Goal: Information Seeking & Learning: Learn about a topic

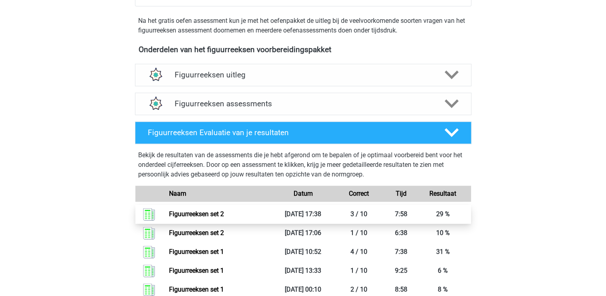
scroll to position [361, 0]
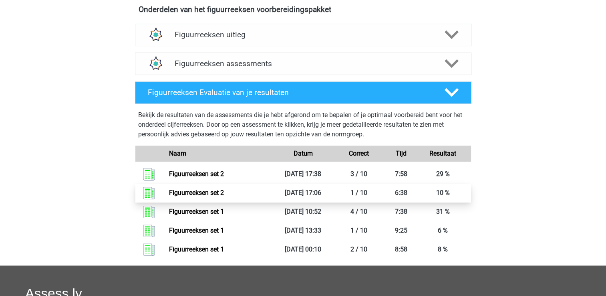
click at [215, 189] on link "Figuurreeksen set 2" at bounding box center [196, 193] width 55 height 8
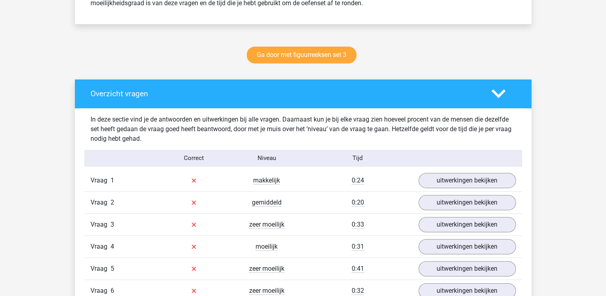
scroll to position [361, 0]
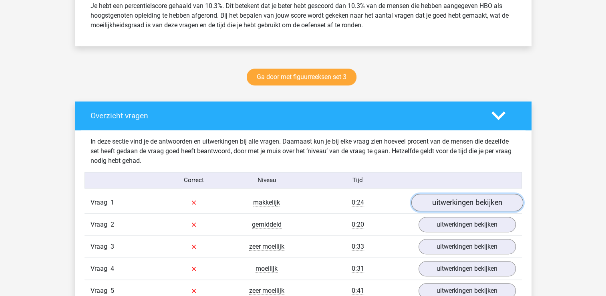
click at [451, 200] on link "uitwerkingen bekijken" at bounding box center [467, 203] width 112 height 18
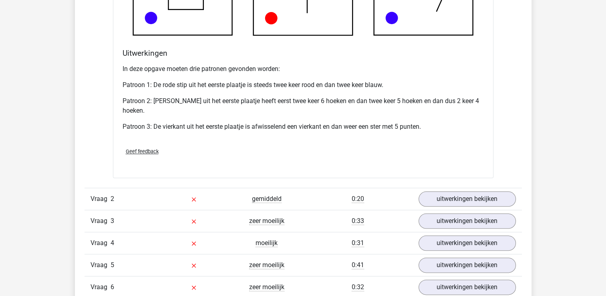
scroll to position [882, 0]
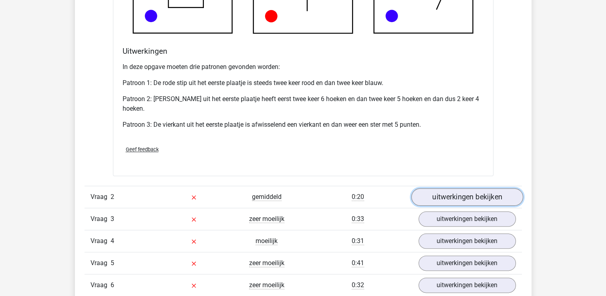
click at [463, 195] on link "uitwerkingen bekijken" at bounding box center [467, 197] width 112 height 18
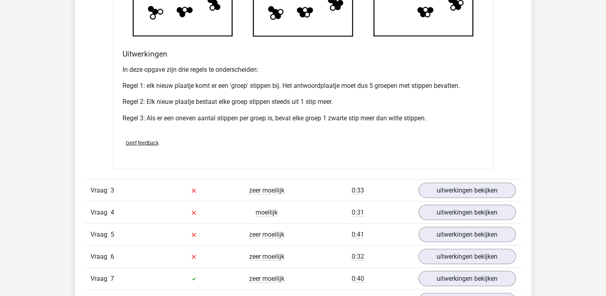
scroll to position [1403, 0]
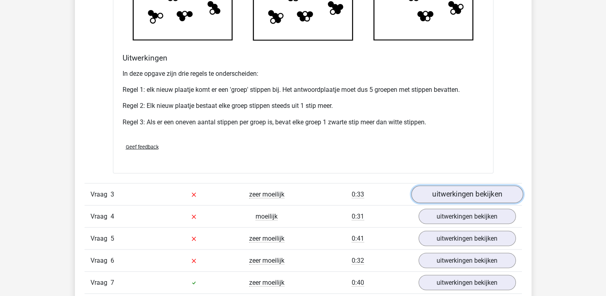
click at [447, 192] on link "uitwerkingen bekijken" at bounding box center [467, 195] width 112 height 18
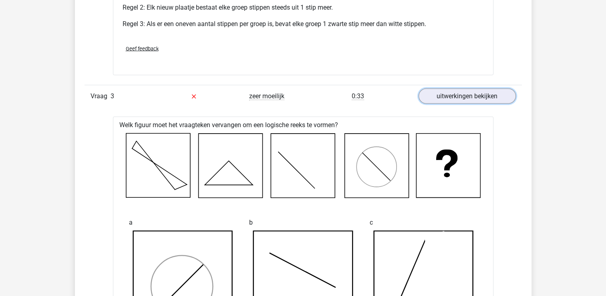
scroll to position [1523, 0]
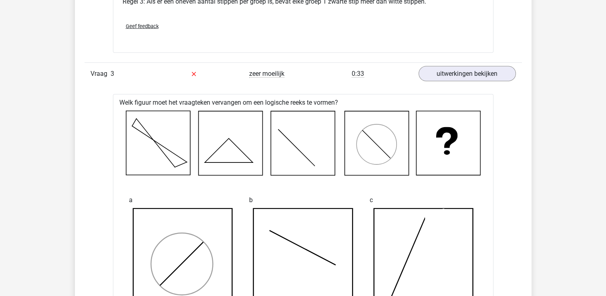
click at [386, 161] on icon at bounding box center [377, 145] width 40 height 40
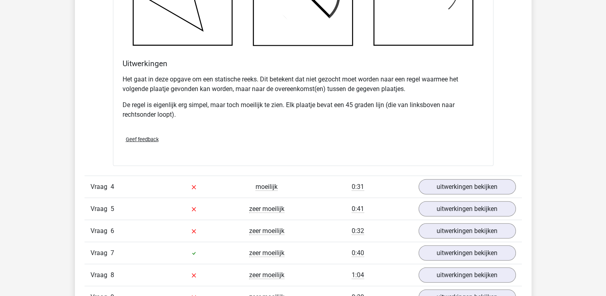
scroll to position [1924, 0]
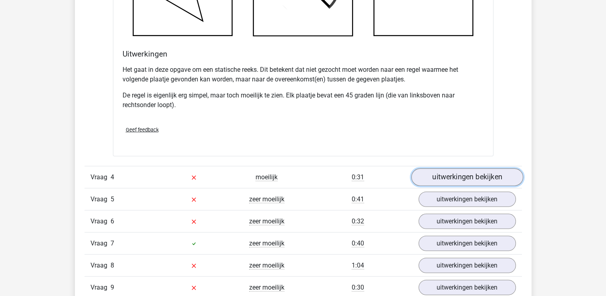
click at [482, 176] on link "uitwerkingen bekijken" at bounding box center [467, 177] width 112 height 18
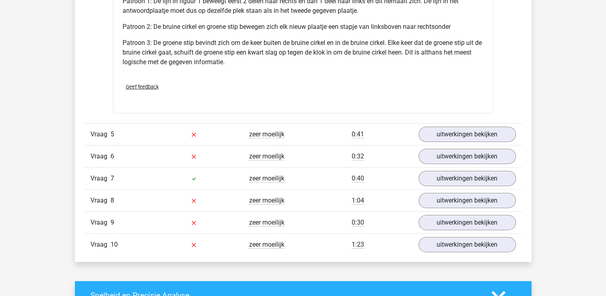
scroll to position [2525, 0]
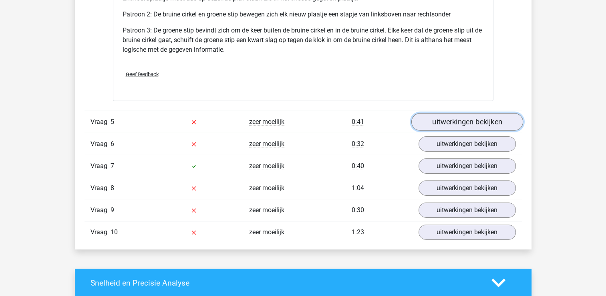
click at [483, 113] on link "uitwerkingen bekijken" at bounding box center [467, 122] width 112 height 18
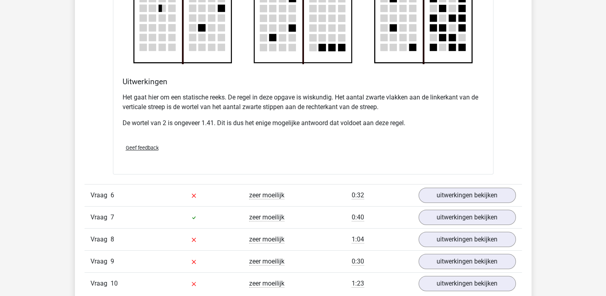
scroll to position [2966, 0]
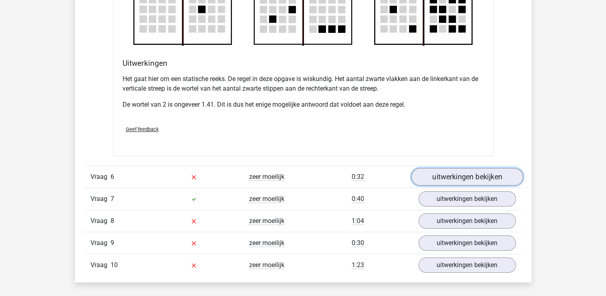
click at [490, 180] on link "uitwerkingen bekijken" at bounding box center [467, 177] width 112 height 18
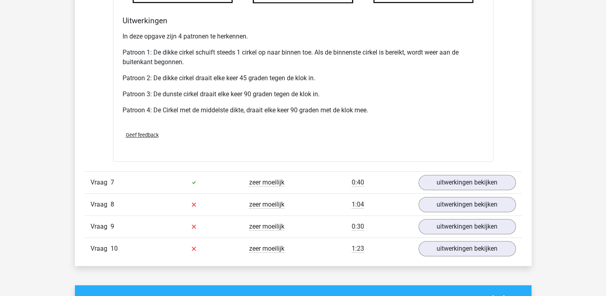
scroll to position [3527, 0]
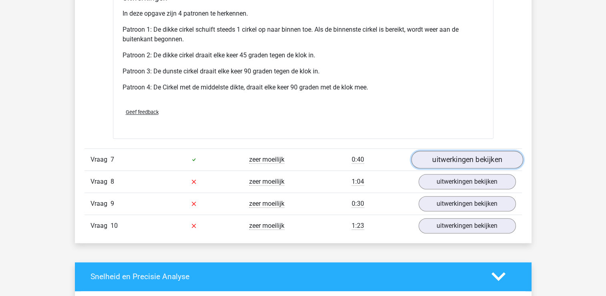
click at [471, 151] on link "uitwerkingen bekijken" at bounding box center [467, 160] width 112 height 18
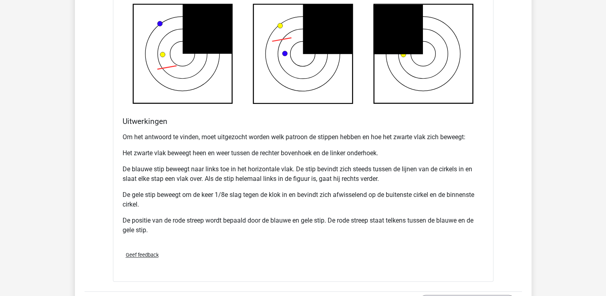
scroll to position [4048, 0]
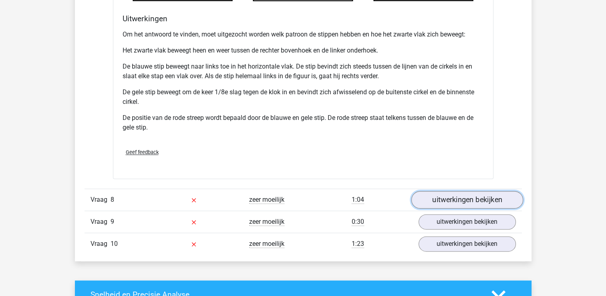
click at [448, 196] on link "uitwerkingen bekijken" at bounding box center [467, 200] width 112 height 18
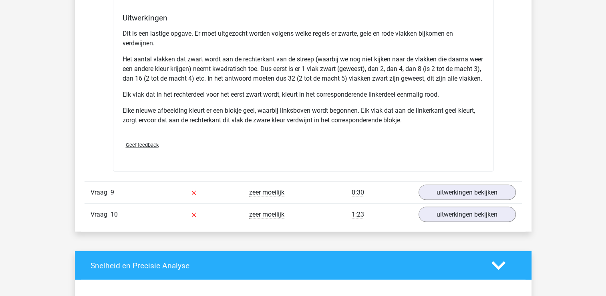
scroll to position [4650, 0]
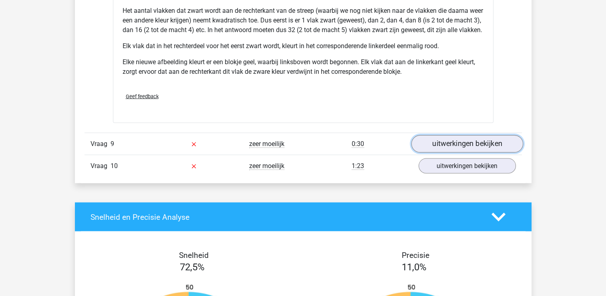
click at [463, 145] on link "uitwerkingen bekijken" at bounding box center [467, 144] width 112 height 18
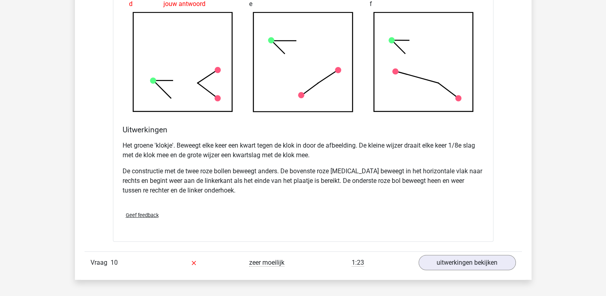
scroll to position [5090, 0]
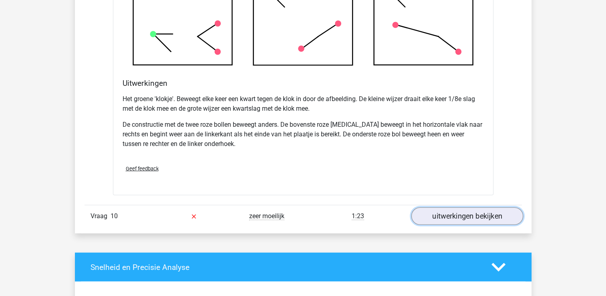
click at [432, 218] on link "uitwerkingen bekijken" at bounding box center [467, 216] width 112 height 18
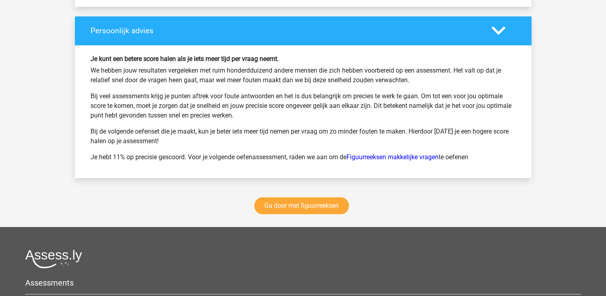
scroll to position [6133, 0]
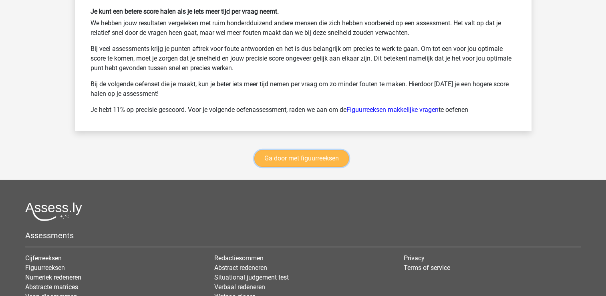
click at [335, 163] on link "Ga door met figuurreeksen" at bounding box center [302, 158] width 95 height 17
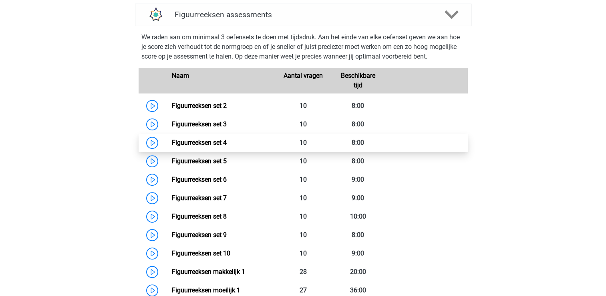
scroll to position [508, 0]
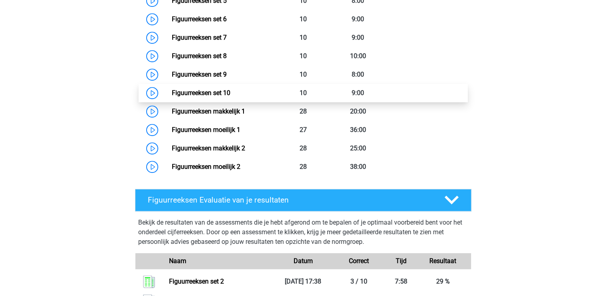
click at [209, 93] on link "Figuurreeksen set 10" at bounding box center [201, 93] width 59 height 8
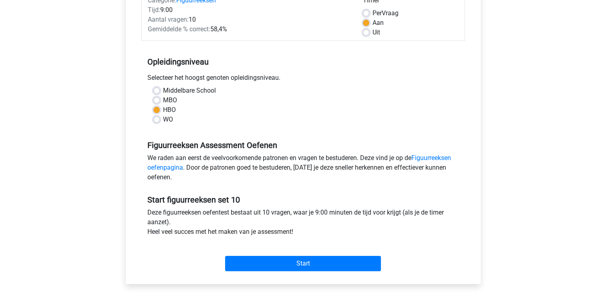
scroll to position [160, 0]
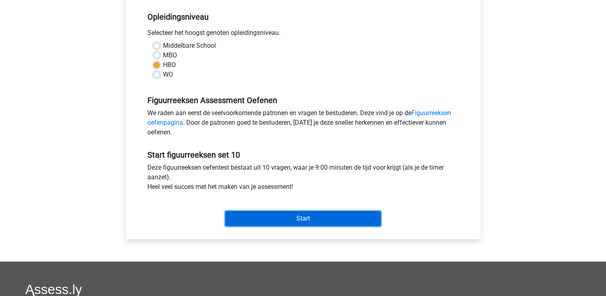
click at [269, 214] on input "Start" at bounding box center [303, 218] width 156 height 15
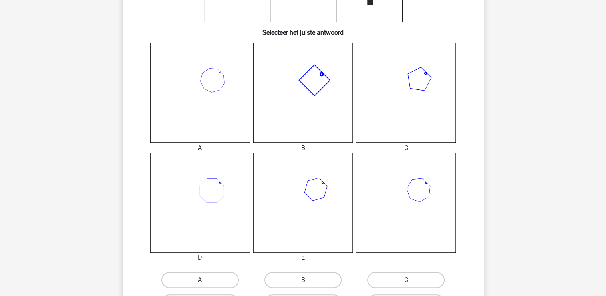
scroll to position [200, 0]
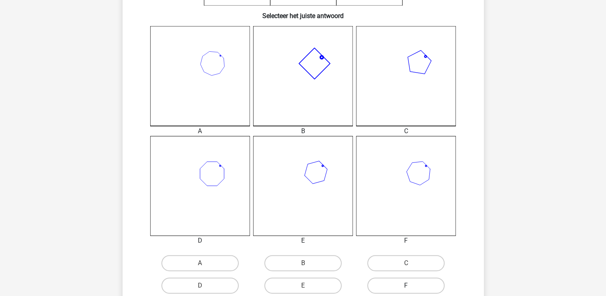
click at [426, 283] on label "F" at bounding box center [406, 285] width 77 height 16
click at [412, 285] on input "F" at bounding box center [408, 287] width 5 height 5
radio input "true"
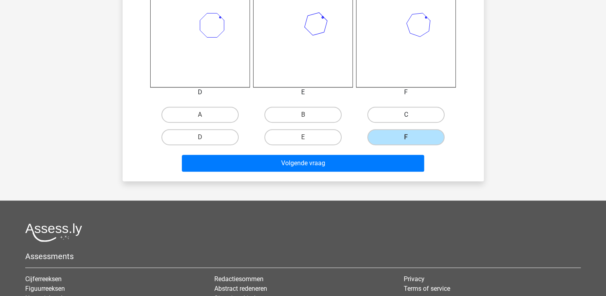
scroll to position [361, 0]
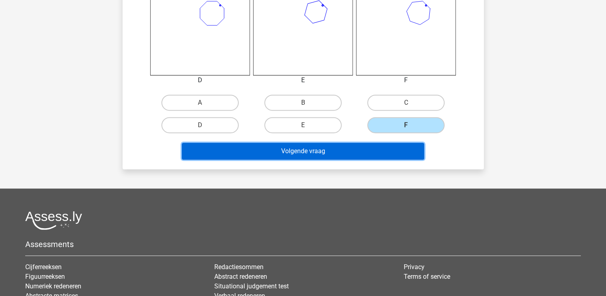
click at [358, 152] on button "Volgende vraag" at bounding box center [303, 151] width 242 height 17
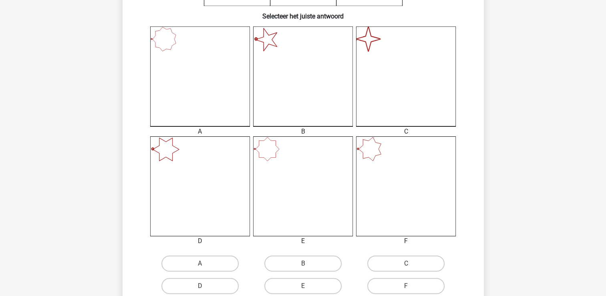
scroll to position [200, 0]
click at [414, 262] on label "C" at bounding box center [406, 263] width 77 height 16
click at [412, 263] on input "C" at bounding box center [408, 265] width 5 height 5
radio input "true"
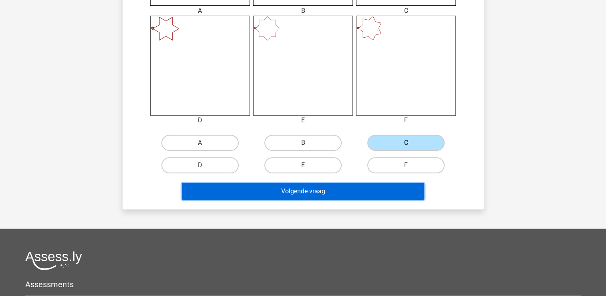
click at [322, 190] on button "Volgende vraag" at bounding box center [303, 191] width 242 height 17
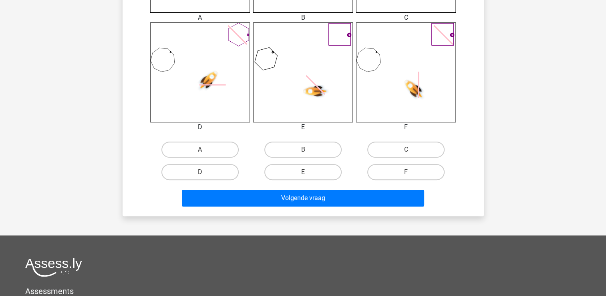
scroll to position [321, 0]
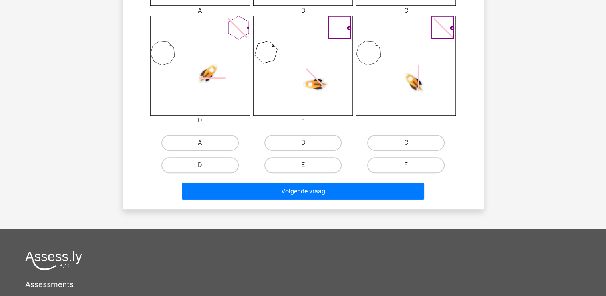
click at [393, 171] on label "F" at bounding box center [406, 165] width 77 height 16
click at [406, 170] on input "F" at bounding box center [408, 167] width 5 height 5
radio input "true"
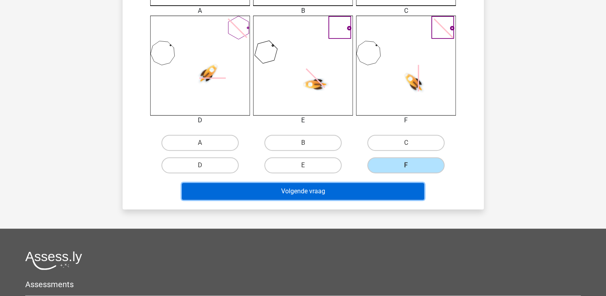
click at [358, 188] on button "Volgende vraag" at bounding box center [303, 191] width 242 height 17
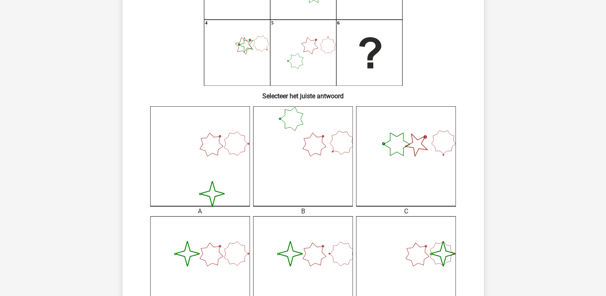
scroll to position [200, 0]
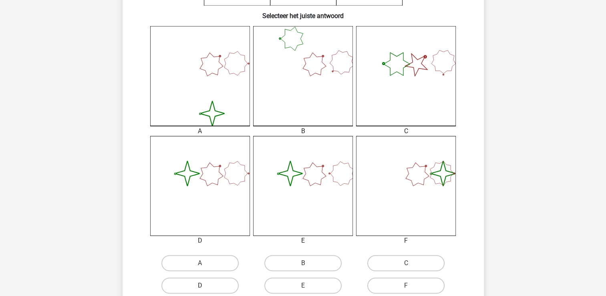
click at [228, 283] on label "D" at bounding box center [200, 285] width 77 height 16
click at [205, 285] on input "D" at bounding box center [202, 287] width 5 height 5
radio input "true"
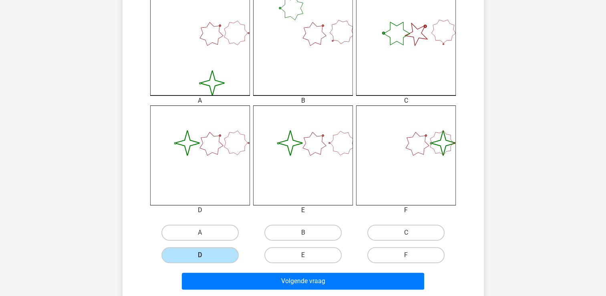
scroll to position [281, 0]
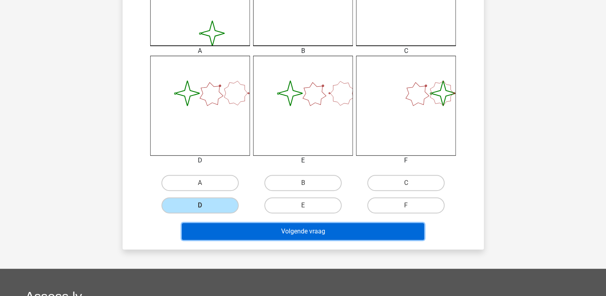
click at [350, 230] on button "Volgende vraag" at bounding box center [303, 231] width 242 height 17
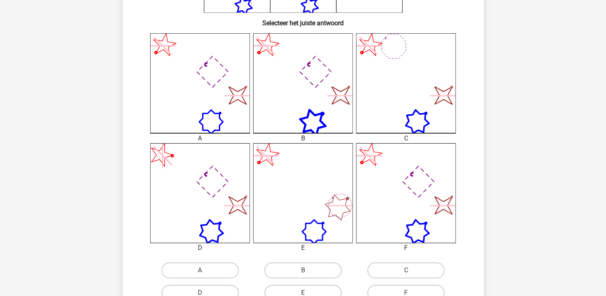
scroll to position [240, 0]
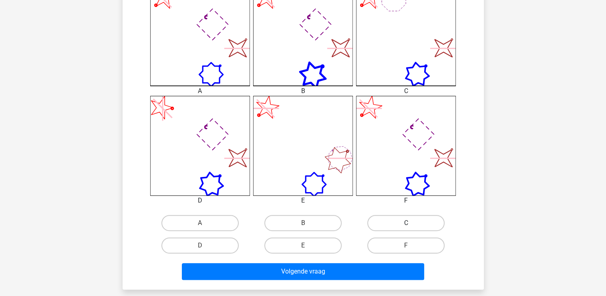
click at [401, 216] on label "C" at bounding box center [406, 223] width 77 height 16
click at [406, 223] on input "C" at bounding box center [408, 225] width 5 height 5
radio input "true"
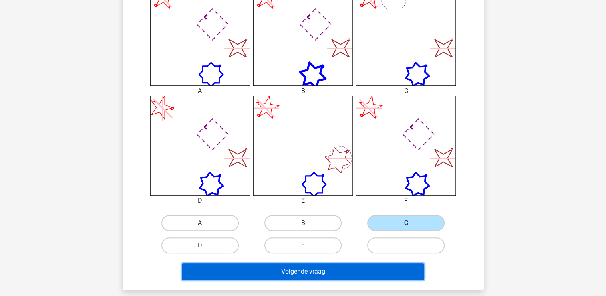
click at [373, 264] on button "Volgende vraag" at bounding box center [303, 271] width 242 height 17
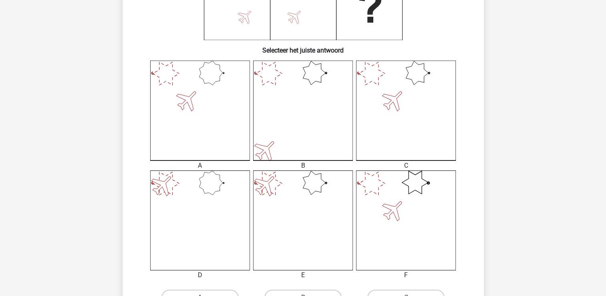
scroll to position [200, 0]
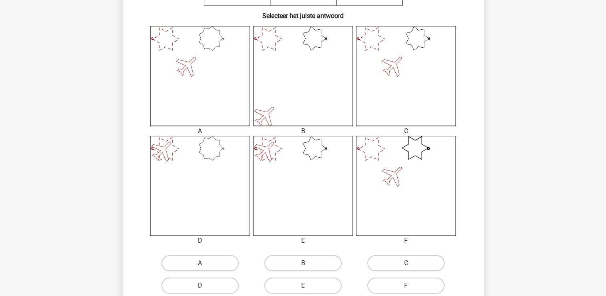
click at [301, 283] on label "E" at bounding box center [303, 285] width 77 height 16
click at [303, 285] on input "E" at bounding box center [305, 287] width 5 height 5
radio input "true"
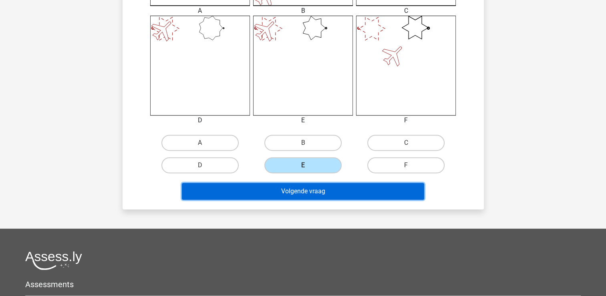
click at [356, 195] on button "Volgende vraag" at bounding box center [303, 191] width 242 height 17
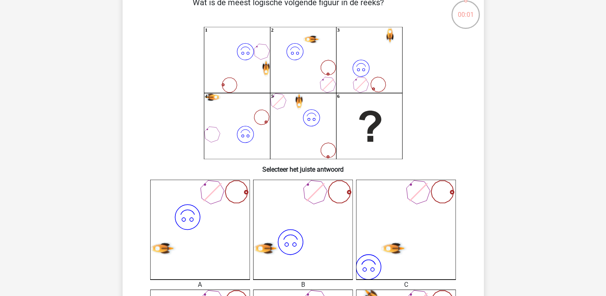
scroll to position [40, 0]
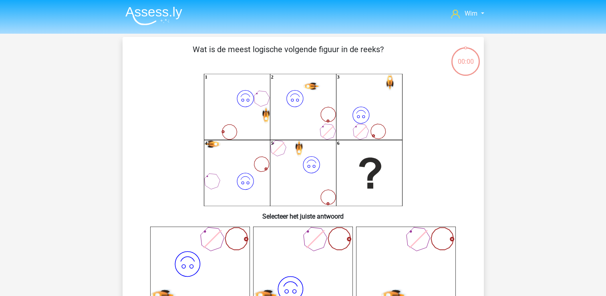
scroll to position [40, 0]
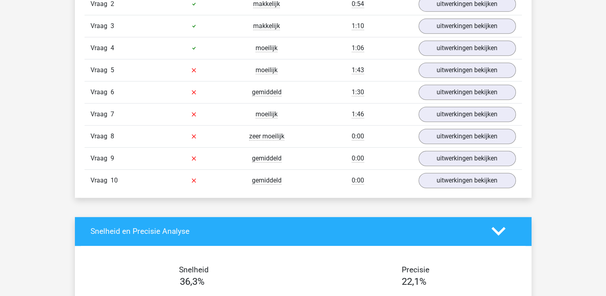
scroll to position [401, 0]
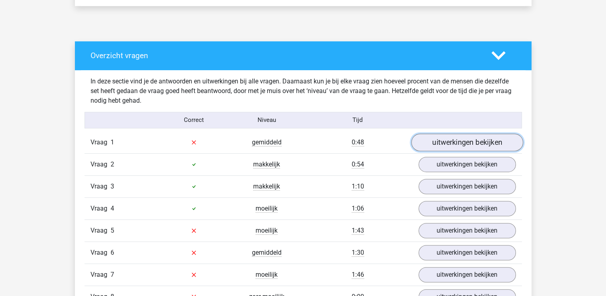
click at [426, 140] on link "uitwerkingen bekijken" at bounding box center [467, 142] width 112 height 18
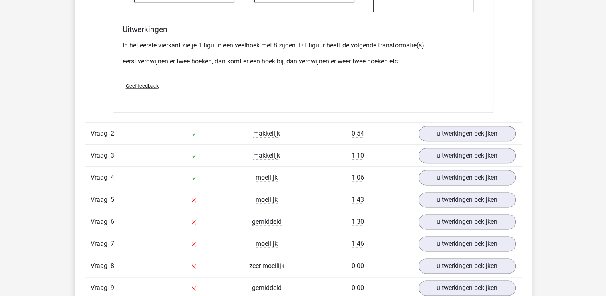
scroll to position [1042, 0]
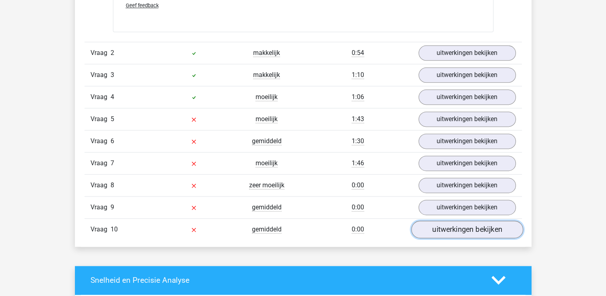
click at [432, 232] on link "uitwerkingen bekijken" at bounding box center [467, 229] width 112 height 18
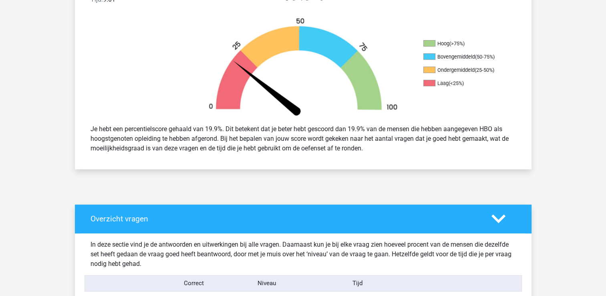
scroll to position [0, 0]
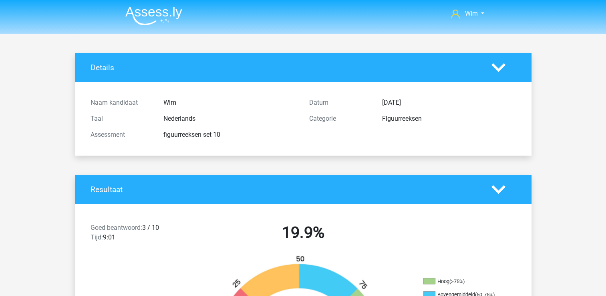
click at [141, 12] on img at bounding box center [153, 15] width 57 height 19
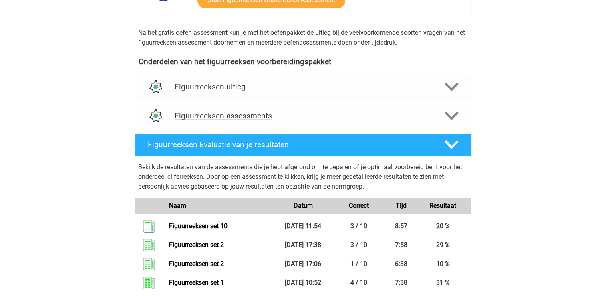
scroll to position [279, 0]
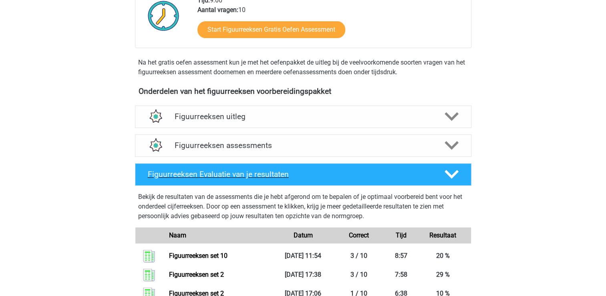
click at [250, 172] on h4 "Figuurreeksen Evaluatie van je resultaten" at bounding box center [290, 174] width 284 height 9
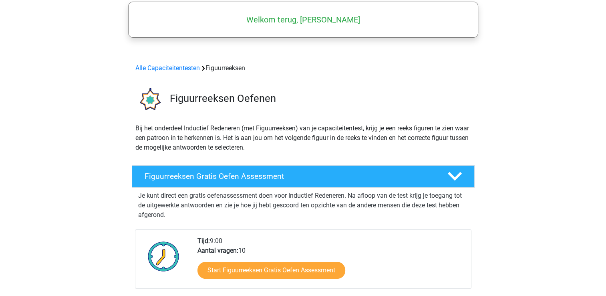
scroll to position [0, 0]
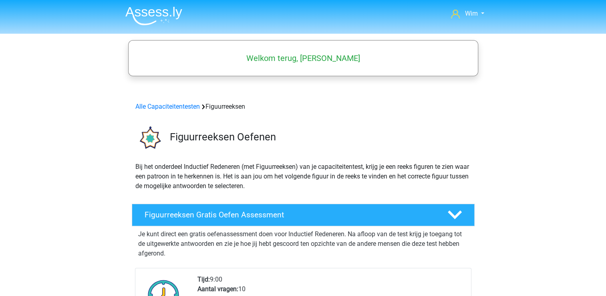
click at [160, 11] on img at bounding box center [153, 15] width 57 height 19
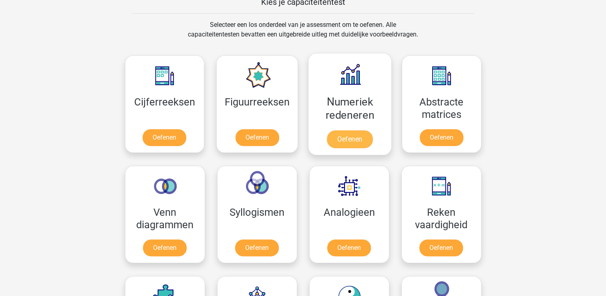
scroll to position [361, 0]
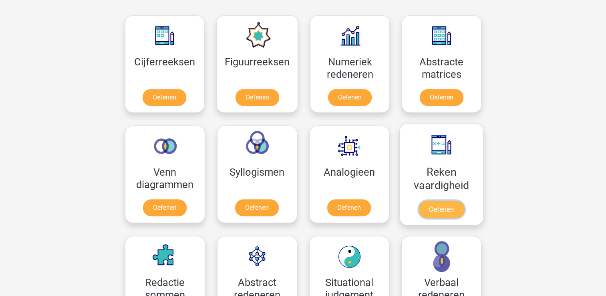
click at [436, 200] on link "Oefenen" at bounding box center [441, 209] width 46 height 18
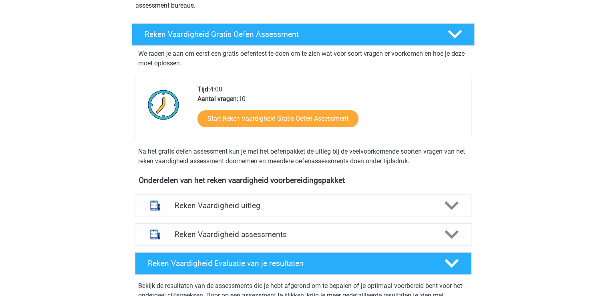
scroll to position [120, 0]
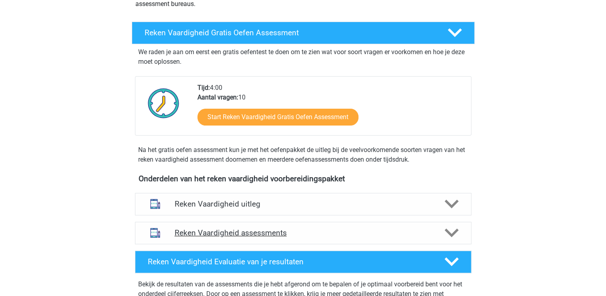
click at [251, 233] on h4 "Reken Vaardigheid assessments" at bounding box center [303, 232] width 257 height 9
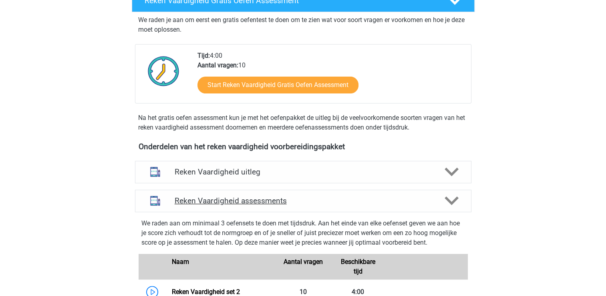
scroll to position [200, 0]
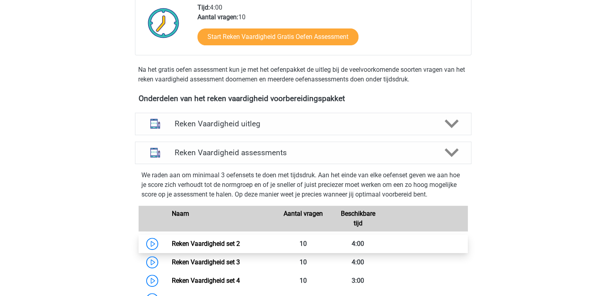
click at [228, 244] on link "Reken Vaardigheid set 2" at bounding box center [206, 244] width 68 height 8
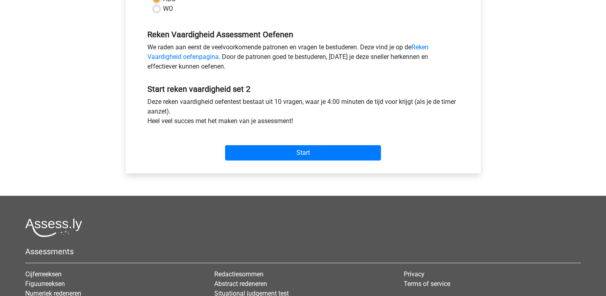
scroll to position [240, 0]
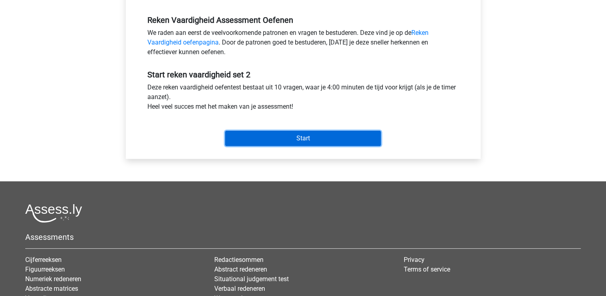
click at [244, 135] on input "Start" at bounding box center [303, 138] width 156 height 15
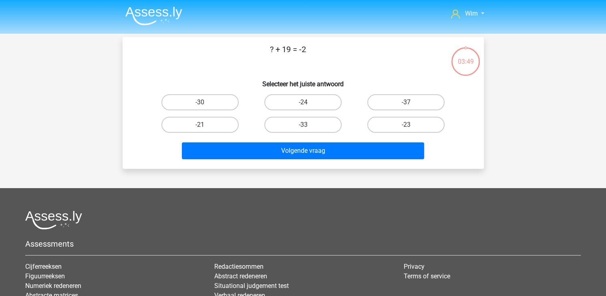
click at [200, 125] on input "-21" at bounding box center [202, 127] width 5 height 5
radio input "true"
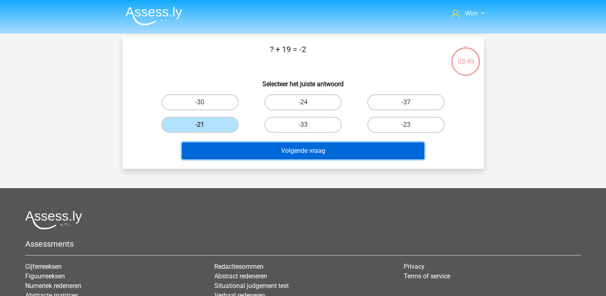
click at [232, 153] on button "Volgende vraag" at bounding box center [303, 150] width 242 height 17
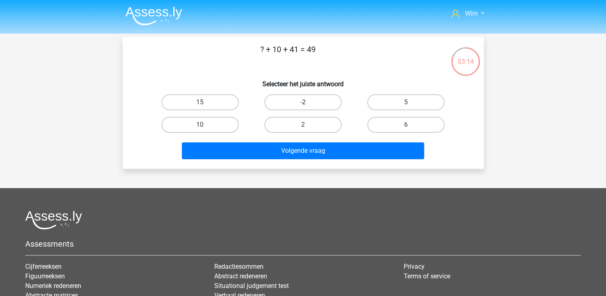
click at [311, 100] on label "-2" at bounding box center [303, 102] width 77 height 16
click at [308, 102] on input "-2" at bounding box center [305, 104] width 5 height 5
radio input "true"
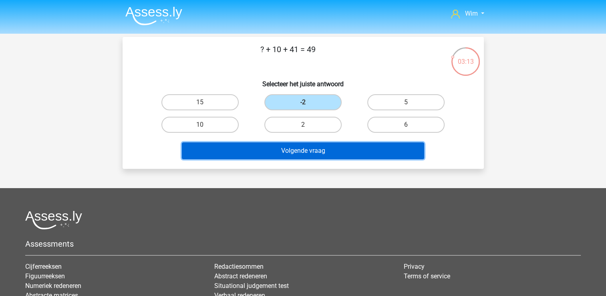
click at [298, 148] on button "Volgende vraag" at bounding box center [303, 150] width 242 height 17
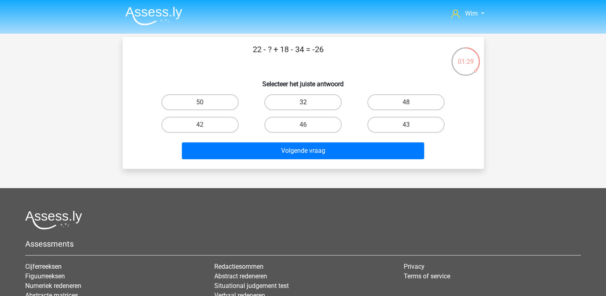
click at [282, 99] on label "32" at bounding box center [303, 102] width 77 height 16
click at [303, 102] on input "32" at bounding box center [305, 104] width 5 height 5
radio input "true"
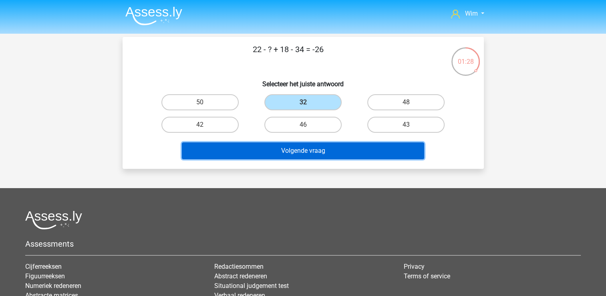
click at [273, 146] on button "Volgende vraag" at bounding box center [303, 150] width 242 height 17
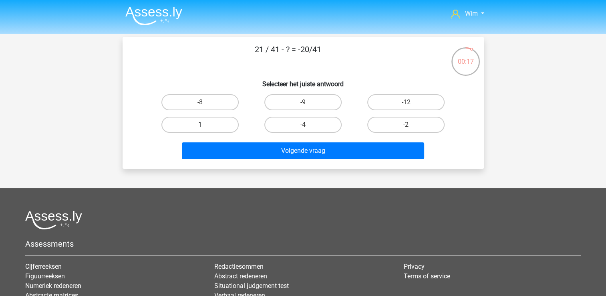
click at [210, 125] on label "1" at bounding box center [200, 125] width 77 height 16
click at [205, 125] on input "1" at bounding box center [202, 127] width 5 height 5
radio input "true"
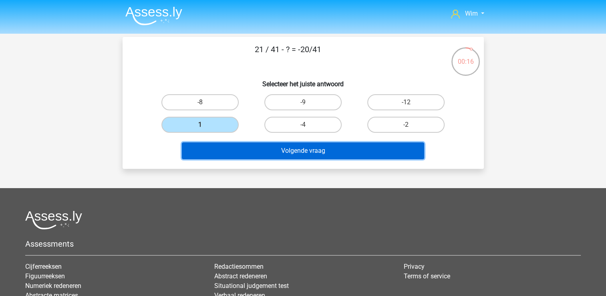
click at [216, 147] on button "Volgende vraag" at bounding box center [303, 150] width 242 height 17
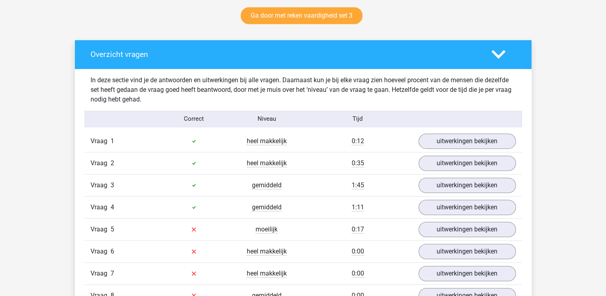
scroll to position [441, 0]
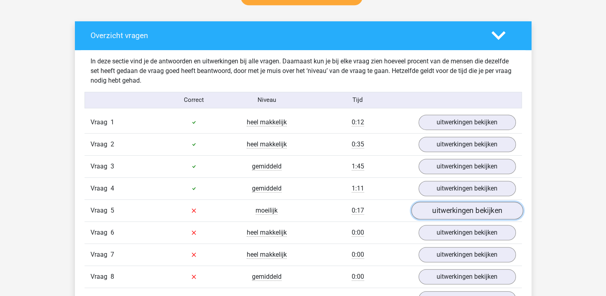
click at [456, 206] on link "uitwerkingen bekijken" at bounding box center [467, 211] width 112 height 18
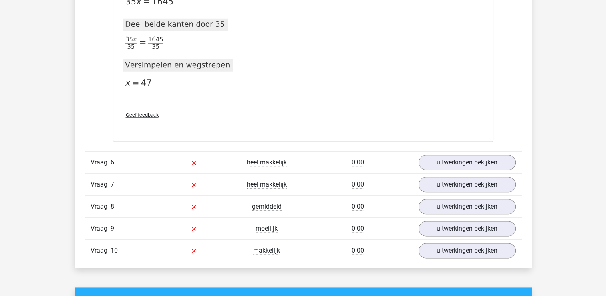
scroll to position [922, 0]
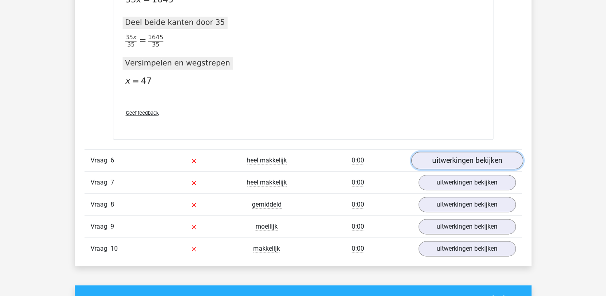
click at [459, 156] on link "uitwerkingen bekijken" at bounding box center [467, 161] width 112 height 18
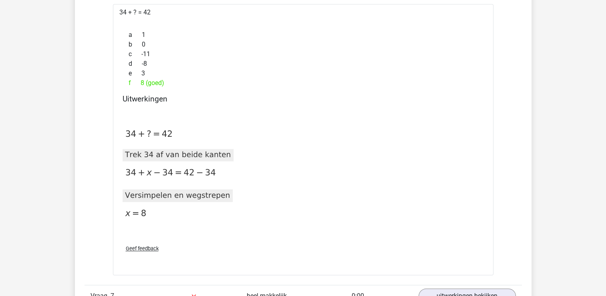
scroll to position [1202, 0]
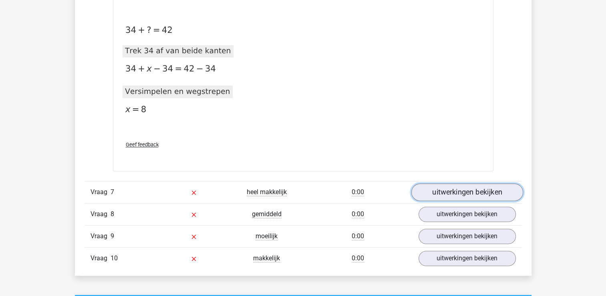
click at [491, 192] on link "uitwerkingen bekijken" at bounding box center [467, 192] width 112 height 18
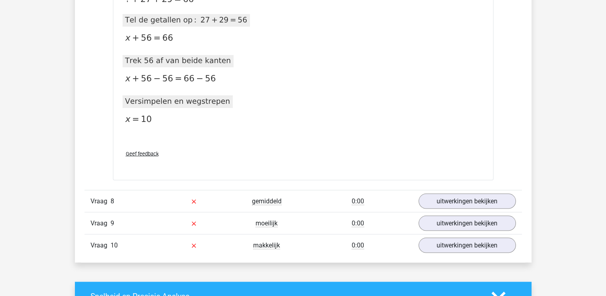
scroll to position [1563, 0]
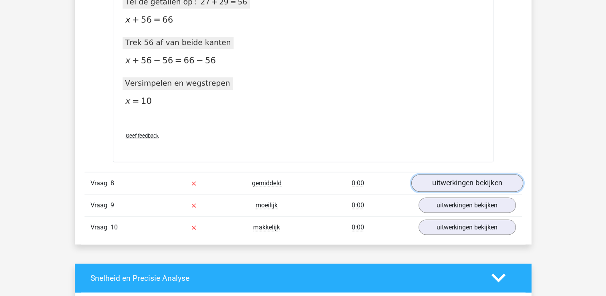
click at [457, 182] on link "uitwerkingen bekijken" at bounding box center [467, 183] width 112 height 18
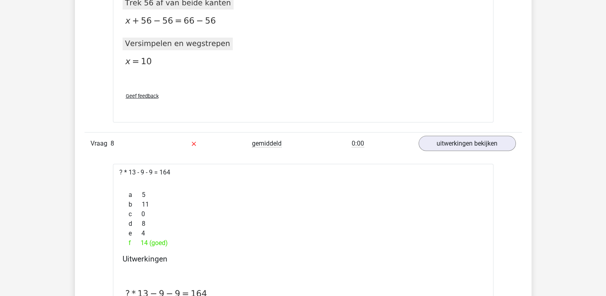
scroll to position [1523, 0]
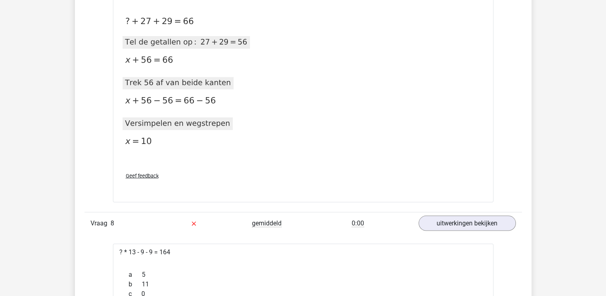
click at [137, 142] on icon at bounding box center [137, 141] width 34 height 13
drag, startPoint x: 137, startPoint y: 142, endPoint x: 89, endPoint y: 124, distance: 50.5
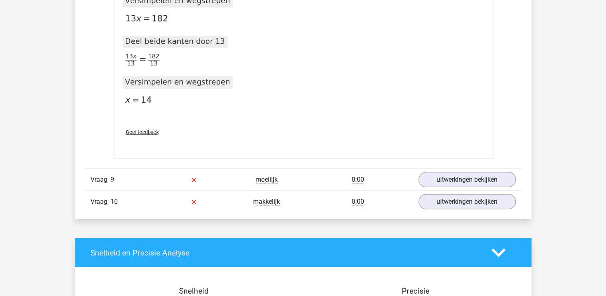
scroll to position [2044, 0]
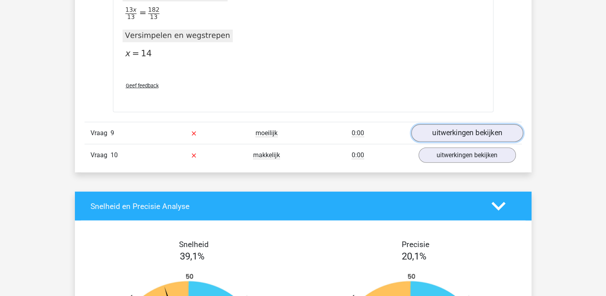
click at [466, 129] on link "uitwerkingen bekijken" at bounding box center [467, 133] width 112 height 18
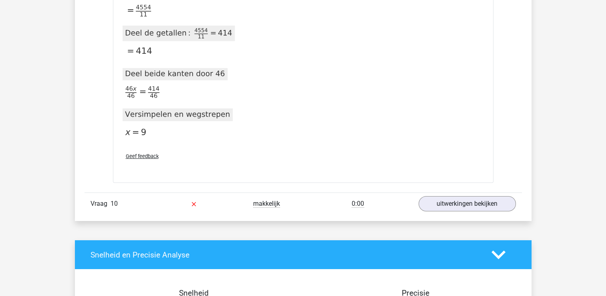
scroll to position [2926, 0]
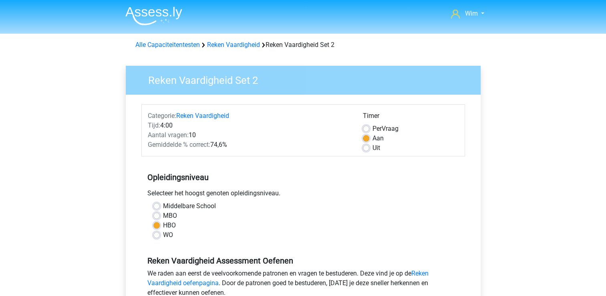
click at [160, 16] on img at bounding box center [153, 15] width 57 height 19
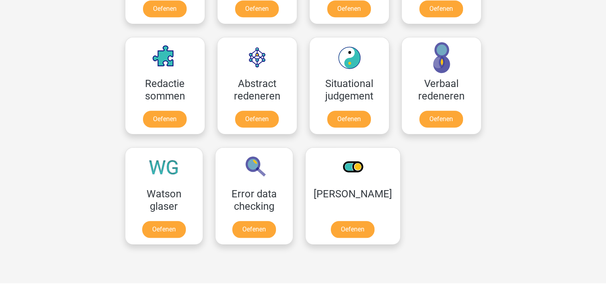
scroll to position [561, 0]
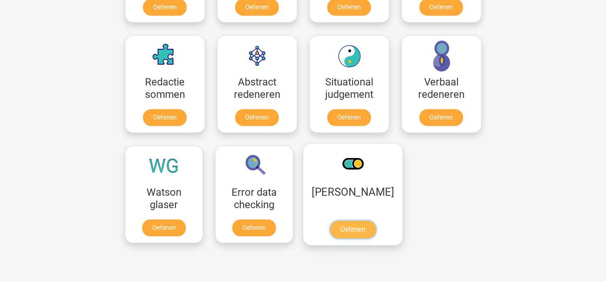
click at [330, 220] on link "Oefenen" at bounding box center [353, 229] width 46 height 18
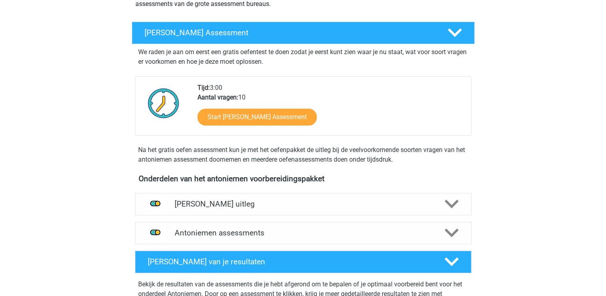
scroll to position [120, 0]
click at [192, 232] on h4 "Antoniemen assessments" at bounding box center [303, 232] width 257 height 9
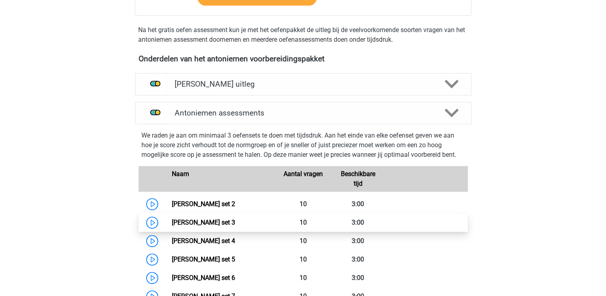
scroll to position [240, 0]
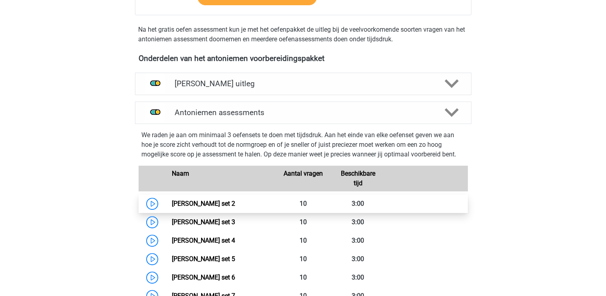
click at [198, 203] on link "Antoniemen set 2" at bounding box center [203, 204] width 63 height 8
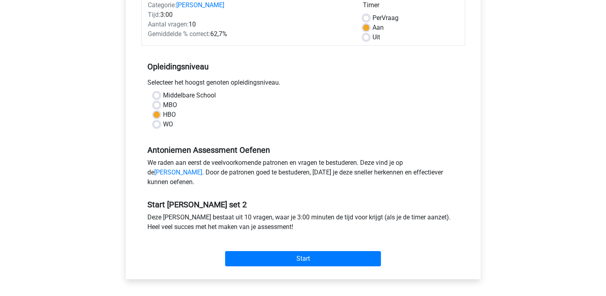
scroll to position [160, 0]
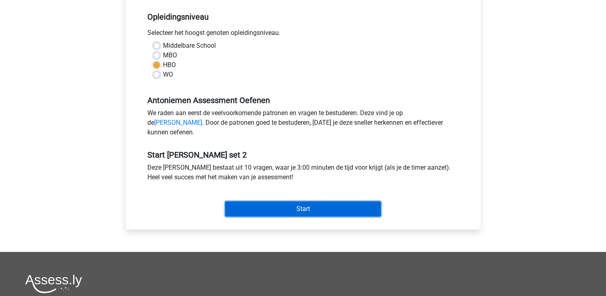
click at [260, 214] on input "Start" at bounding box center [303, 208] width 156 height 15
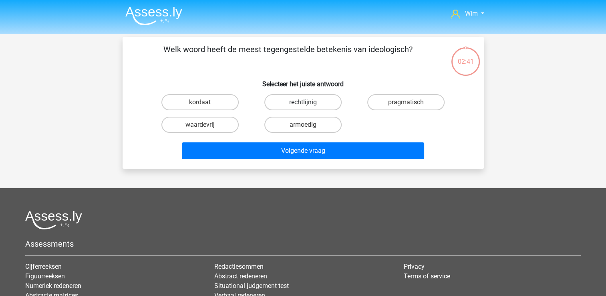
click at [286, 103] on label "rechtlijnig" at bounding box center [303, 102] width 77 height 16
click at [303, 103] on input "rechtlijnig" at bounding box center [305, 104] width 5 height 5
radio input "true"
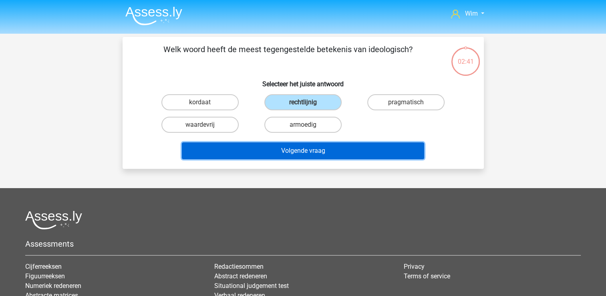
click at [284, 151] on button "Volgende vraag" at bounding box center [303, 150] width 242 height 17
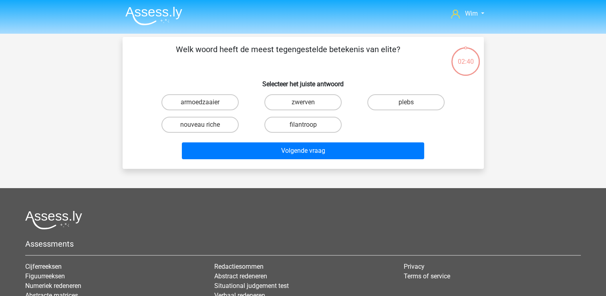
scroll to position [37, 0]
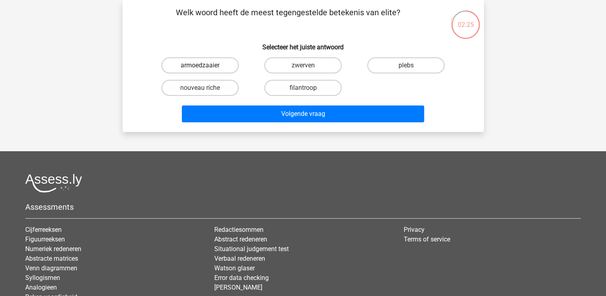
click at [224, 67] on label "armoedzaaier" at bounding box center [200, 65] width 77 height 16
click at [205, 67] on input "armoedzaaier" at bounding box center [202, 67] width 5 height 5
radio input "true"
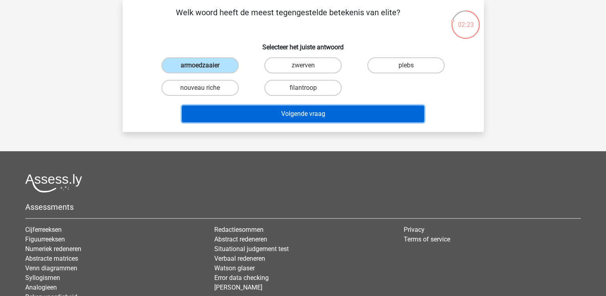
click at [256, 109] on button "Volgende vraag" at bounding box center [303, 113] width 242 height 17
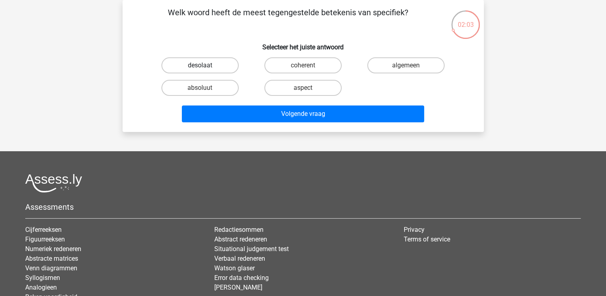
click at [218, 63] on label "desolaat" at bounding box center [200, 65] width 77 height 16
click at [205, 65] on input "desolaat" at bounding box center [202, 67] width 5 height 5
radio input "true"
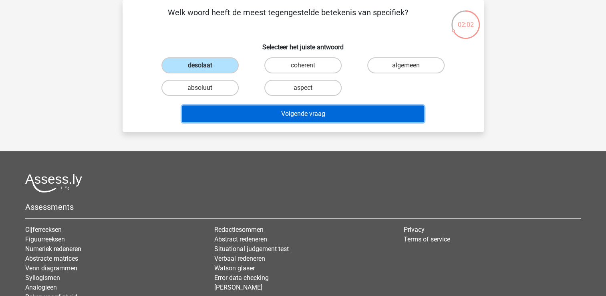
click at [244, 111] on button "Volgende vraag" at bounding box center [303, 113] width 242 height 17
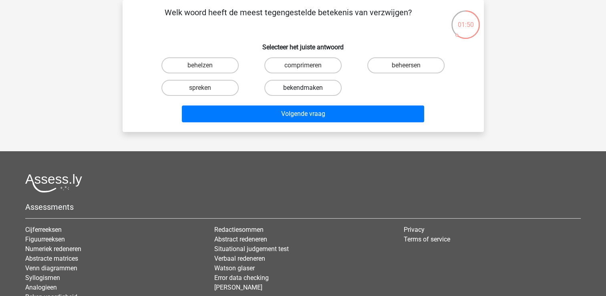
click at [276, 85] on label "bekendmaken" at bounding box center [303, 88] width 77 height 16
click at [303, 88] on input "bekendmaken" at bounding box center [305, 90] width 5 height 5
radio input "true"
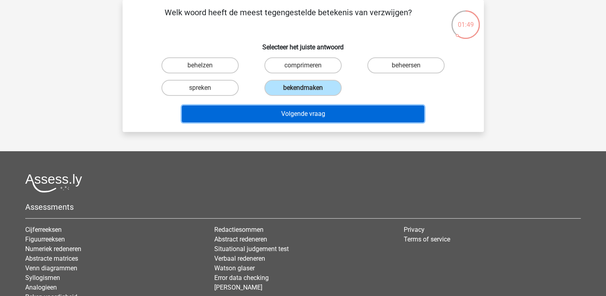
click at [277, 113] on button "Volgende vraag" at bounding box center [303, 113] width 242 height 17
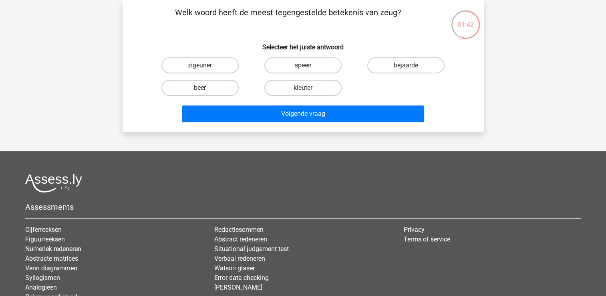
click at [226, 91] on label "beer" at bounding box center [200, 88] width 77 height 16
click at [205, 91] on input "beer" at bounding box center [202, 90] width 5 height 5
radio input "true"
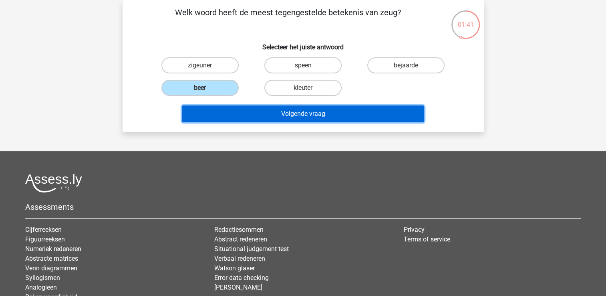
click at [231, 110] on button "Volgende vraag" at bounding box center [303, 113] width 242 height 17
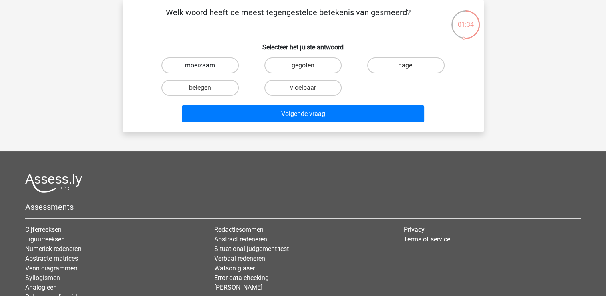
click at [215, 67] on label "moeizaam" at bounding box center [200, 65] width 77 height 16
click at [205, 67] on input "moeizaam" at bounding box center [202, 67] width 5 height 5
radio input "true"
click at [227, 124] on div "Volgende vraag" at bounding box center [303, 115] width 309 height 20
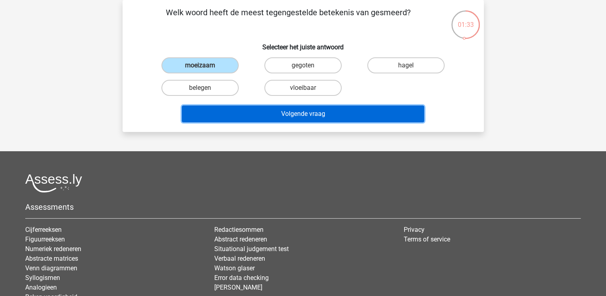
click at [229, 116] on button "Volgende vraag" at bounding box center [303, 113] width 242 height 17
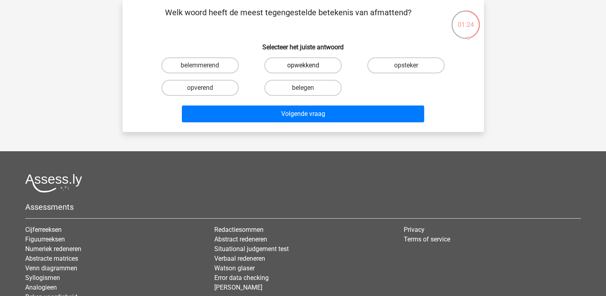
click at [298, 69] on label "opwekkend" at bounding box center [303, 65] width 77 height 16
click at [303, 69] on input "opwekkend" at bounding box center [305, 67] width 5 height 5
radio input "true"
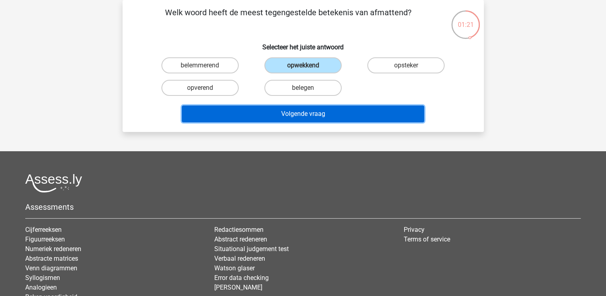
click at [301, 114] on button "Volgende vraag" at bounding box center [303, 113] width 242 height 17
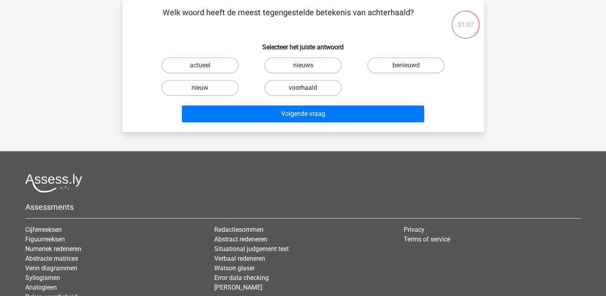
click at [313, 90] on label "voorhaald" at bounding box center [303, 88] width 77 height 16
click at [308, 90] on input "voorhaald" at bounding box center [305, 90] width 5 height 5
radio input "true"
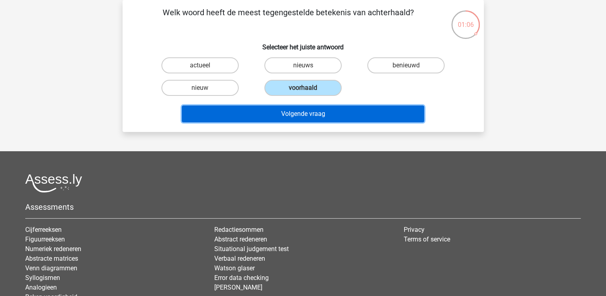
click at [314, 113] on button "Volgende vraag" at bounding box center [303, 113] width 242 height 17
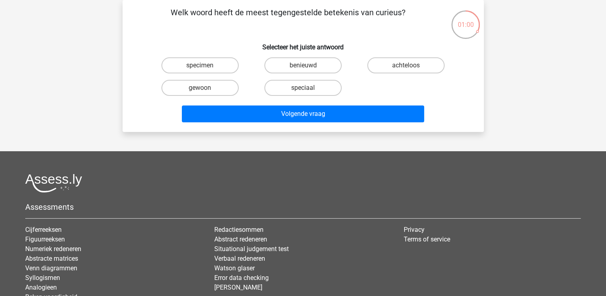
click at [400, 71] on label "achteloos" at bounding box center [406, 65] width 77 height 16
click at [406, 71] on input "achteloos" at bounding box center [408, 67] width 5 height 5
radio input "true"
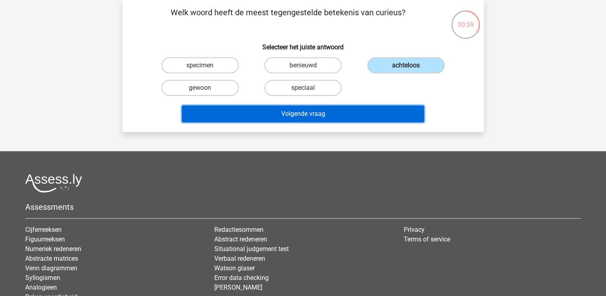
click at [344, 113] on button "Volgende vraag" at bounding box center [303, 113] width 242 height 17
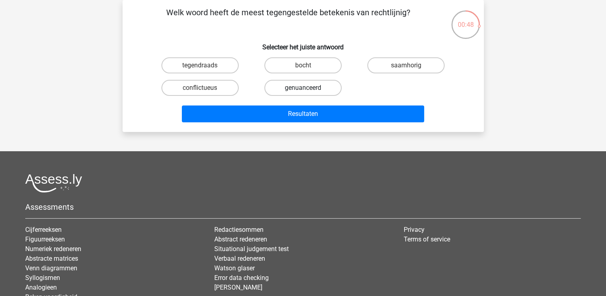
click at [329, 87] on label "genuanceerd" at bounding box center [303, 88] width 77 height 16
click at [308, 88] on input "genuanceerd" at bounding box center [305, 90] width 5 height 5
radio input "true"
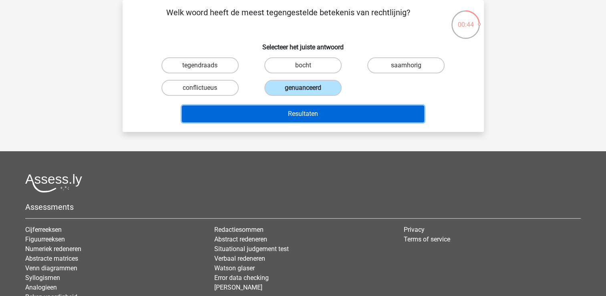
click at [327, 112] on button "Resultaten" at bounding box center [303, 113] width 242 height 17
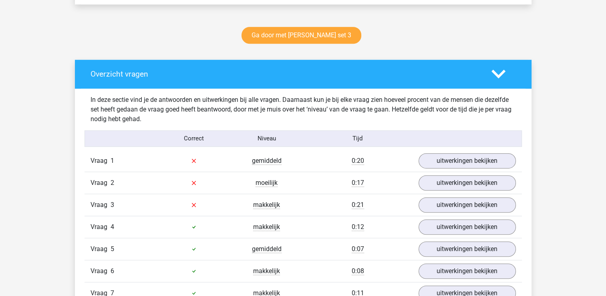
scroll to position [401, 0]
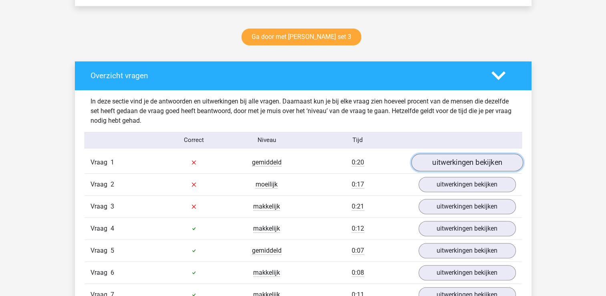
click at [459, 164] on link "uitwerkingen bekijken" at bounding box center [467, 163] width 112 height 18
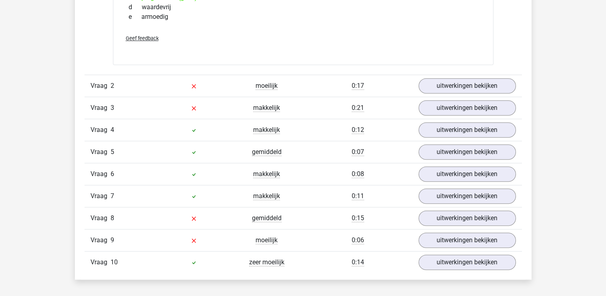
scroll to position [641, 0]
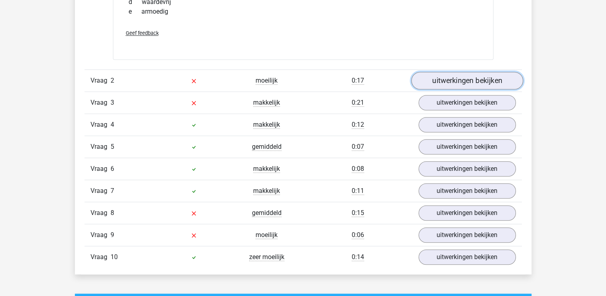
click at [464, 79] on link "uitwerkingen bekijken" at bounding box center [467, 81] width 112 height 18
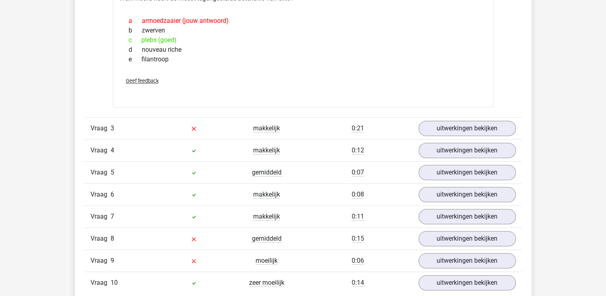
scroll to position [802, 0]
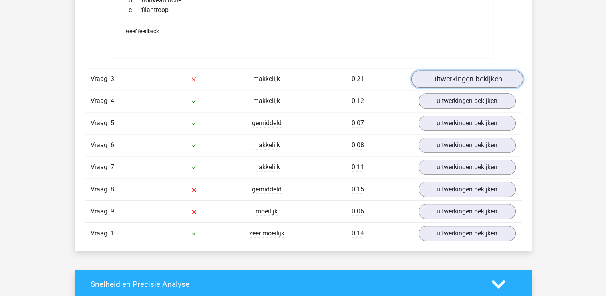
click at [465, 82] on link "uitwerkingen bekijken" at bounding box center [467, 79] width 112 height 18
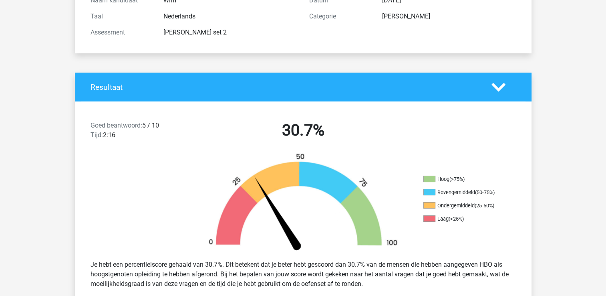
scroll to position [0, 0]
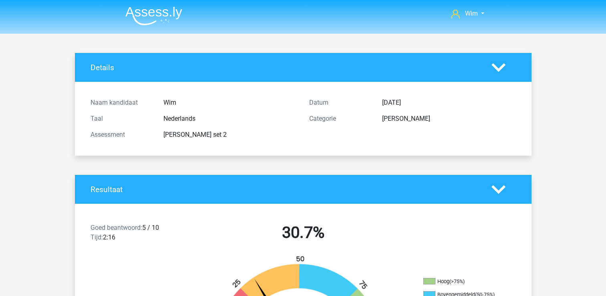
click at [165, 3] on li at bounding box center [150, 14] width 63 height 22
click at [166, 10] on img at bounding box center [153, 15] width 57 height 19
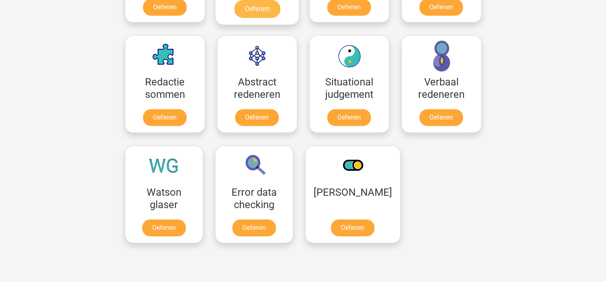
scroll to position [521, 0]
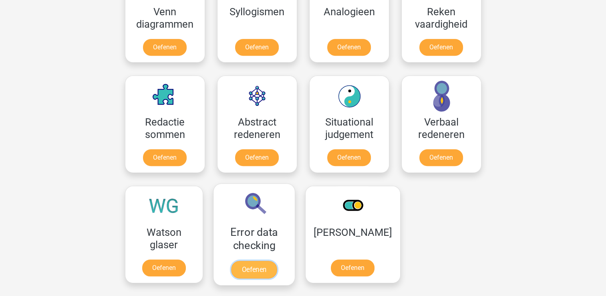
click at [270, 261] on link "Oefenen" at bounding box center [254, 270] width 46 height 18
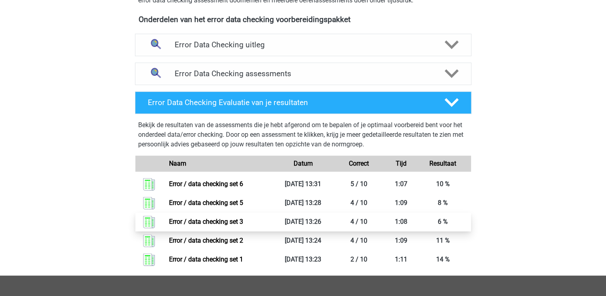
scroll to position [281, 0]
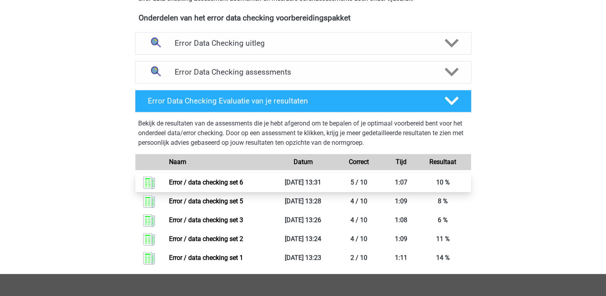
click at [236, 180] on link "Error / data checking set 6" at bounding box center [206, 182] width 74 height 8
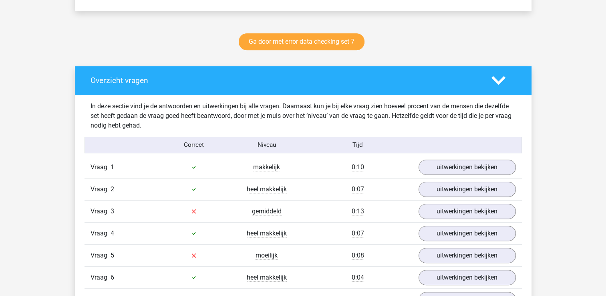
scroll to position [401, 0]
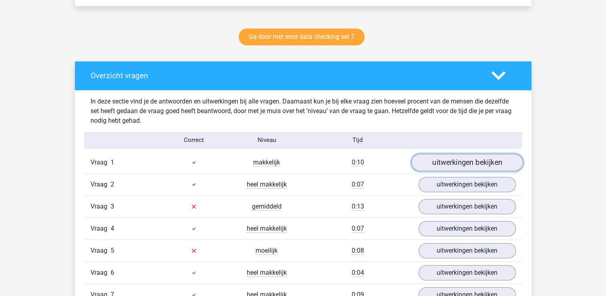
click at [446, 162] on link "uitwerkingen bekijken" at bounding box center [467, 163] width 112 height 18
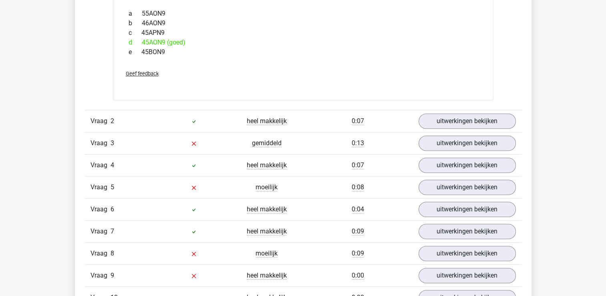
scroll to position [601, 0]
click at [462, 119] on link "uitwerkingen bekijken" at bounding box center [467, 121] width 112 height 18
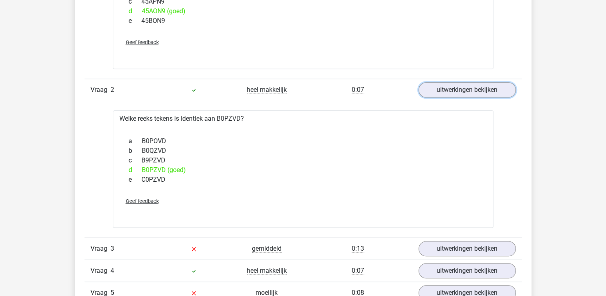
scroll to position [681, 0]
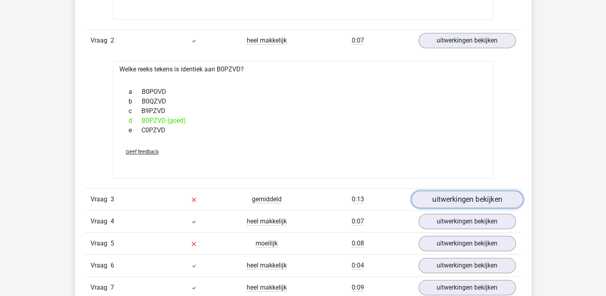
click at [452, 204] on link "uitwerkingen bekijken" at bounding box center [467, 199] width 112 height 18
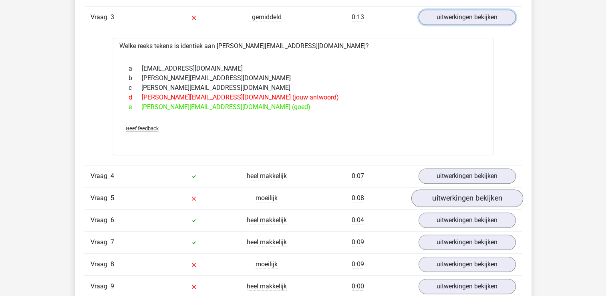
scroll to position [882, 0]
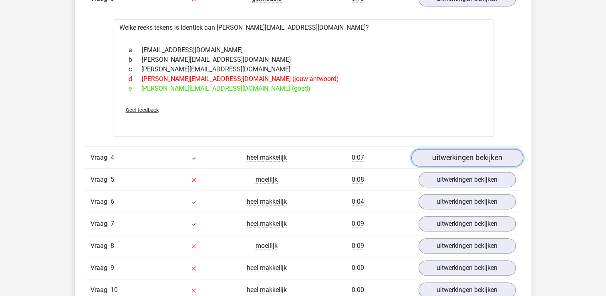
click at [454, 156] on link "uitwerkingen bekijken" at bounding box center [467, 158] width 112 height 18
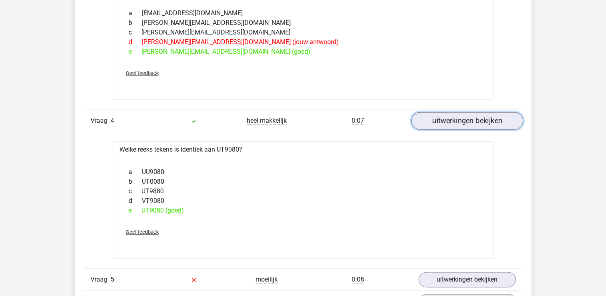
scroll to position [962, 0]
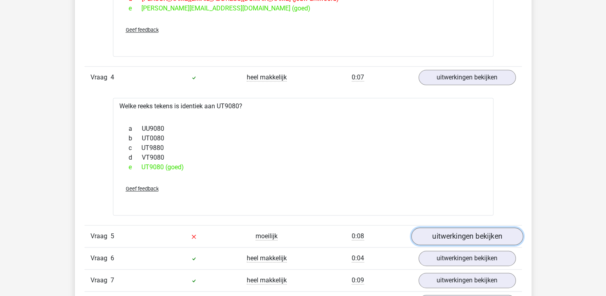
click at [443, 236] on link "uitwerkingen bekijken" at bounding box center [467, 236] width 112 height 18
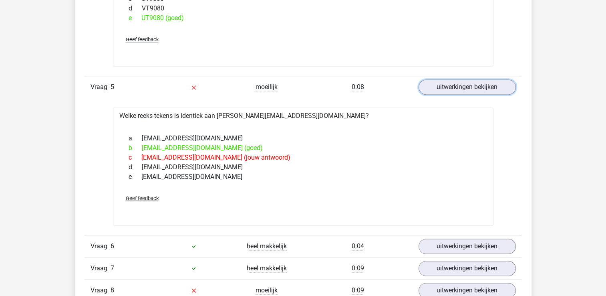
scroll to position [1162, 0]
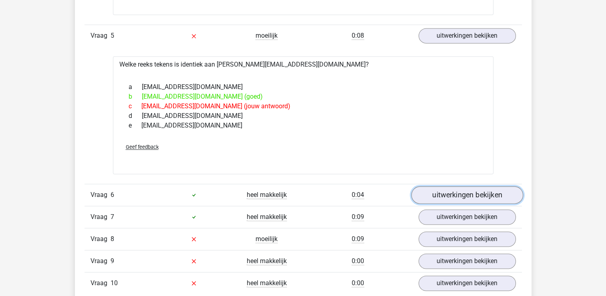
click at [460, 192] on link "uitwerkingen bekijken" at bounding box center [467, 195] width 112 height 18
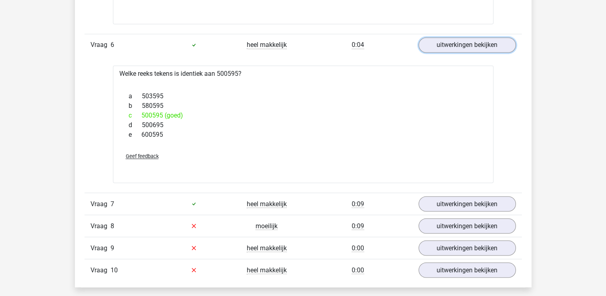
scroll to position [1363, 0]
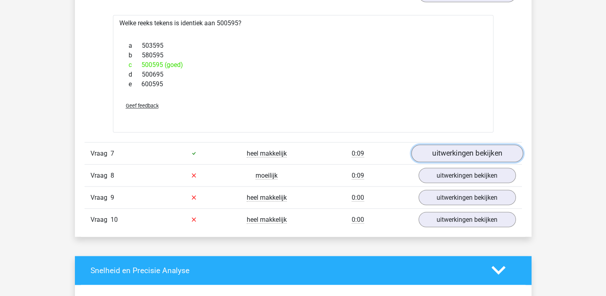
click at [437, 152] on link "uitwerkingen bekijken" at bounding box center [467, 153] width 112 height 18
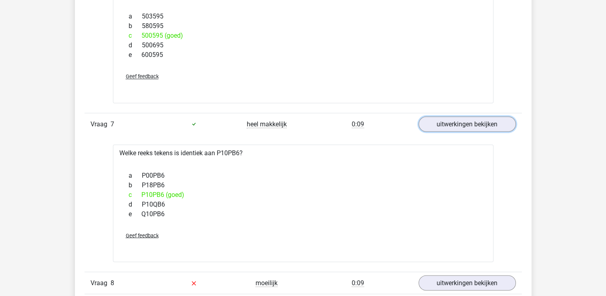
scroll to position [1523, 0]
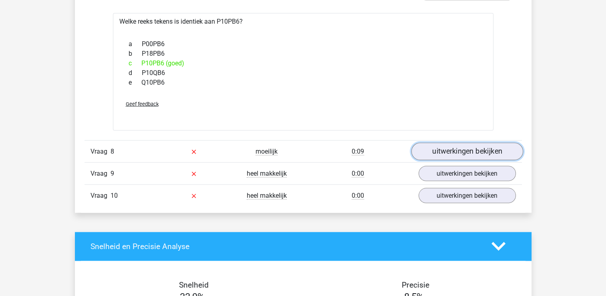
click at [467, 145] on link "uitwerkingen bekijken" at bounding box center [467, 152] width 112 height 18
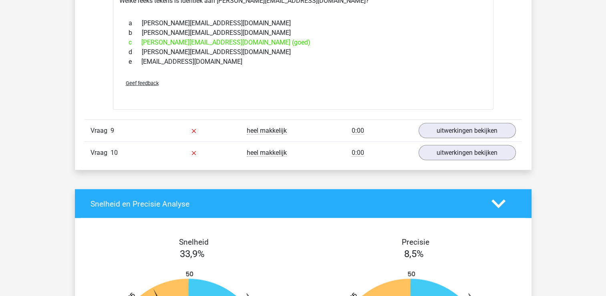
scroll to position [1724, 0]
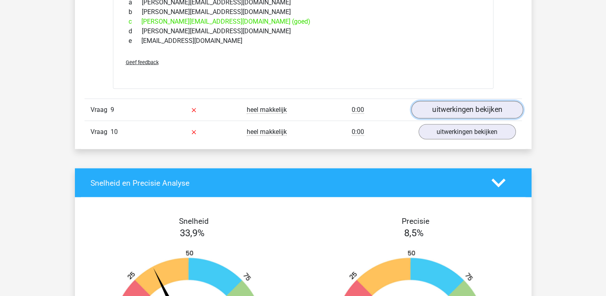
click at [430, 103] on link "uitwerkingen bekijken" at bounding box center [467, 110] width 112 height 18
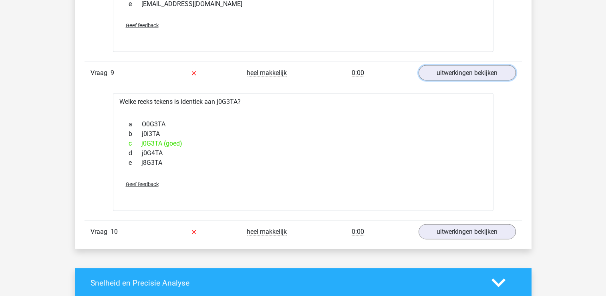
scroll to position [1804, 0]
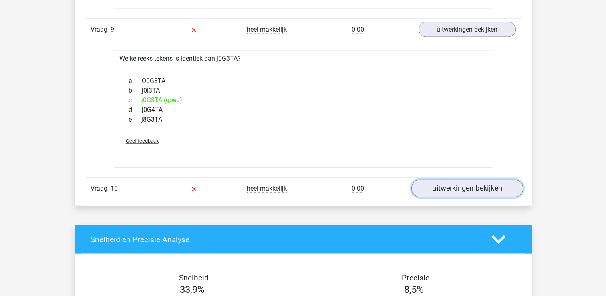
click at [483, 191] on link "uitwerkingen bekijken" at bounding box center [467, 189] width 112 height 18
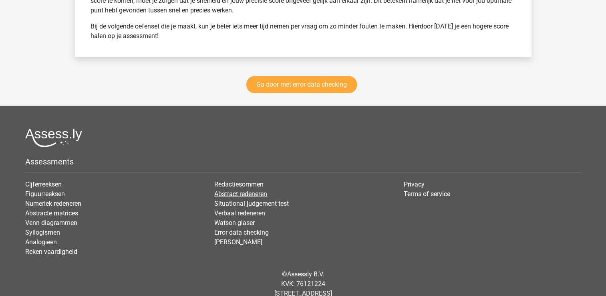
scroll to position [2525, 0]
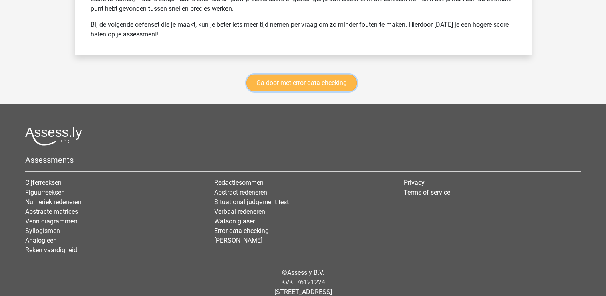
click at [309, 80] on link "Ga door met error data checking" at bounding box center [302, 83] width 111 height 17
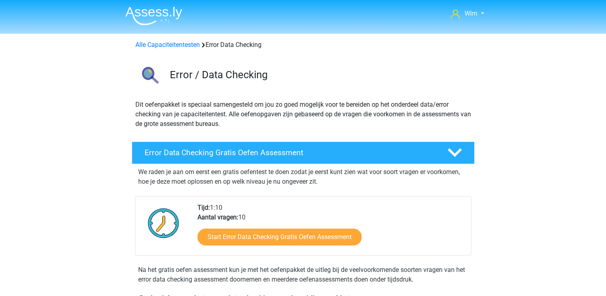
scroll to position [338, 0]
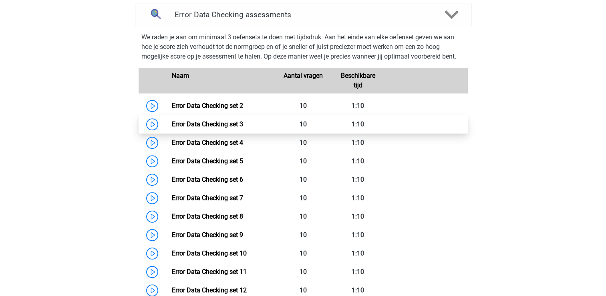
click at [192, 122] on link "Error Data Checking set 3" at bounding box center [207, 124] width 71 height 8
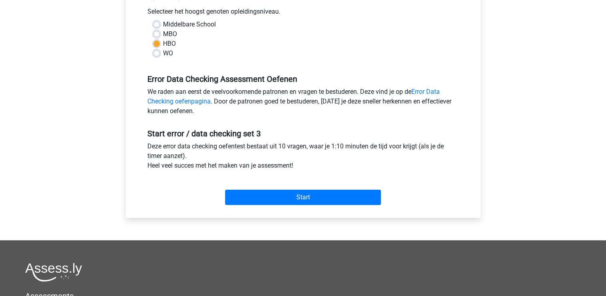
scroll to position [200, 0]
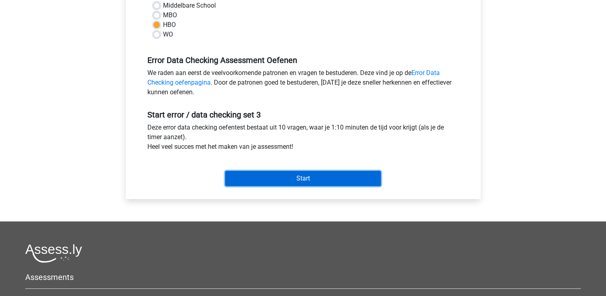
click at [350, 175] on input "Start" at bounding box center [303, 178] width 156 height 15
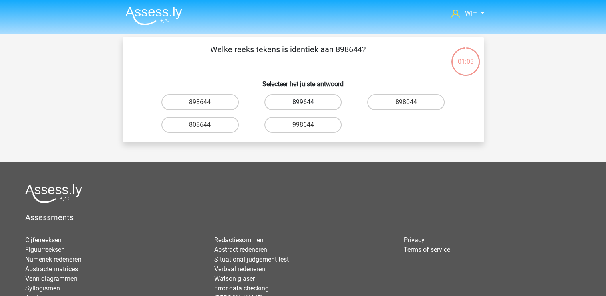
click at [301, 107] on label "899644" at bounding box center [303, 102] width 77 height 16
click at [303, 107] on input "899644" at bounding box center [305, 104] width 5 height 5
radio input "true"
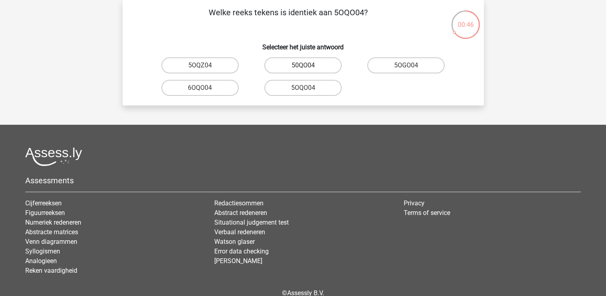
click at [307, 62] on label "50QO04" at bounding box center [303, 65] width 77 height 16
click at [307, 65] on input "50QO04" at bounding box center [305, 67] width 5 height 5
radio input "true"
click at [305, 64] on label "OV9Z80" at bounding box center [303, 65] width 77 height 16
click at [305, 65] on input "OV9Z80" at bounding box center [305, 67] width 5 height 5
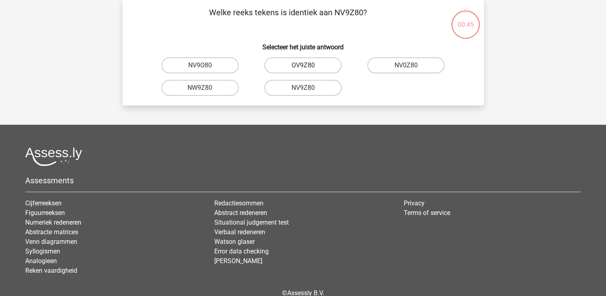
radio input "true"
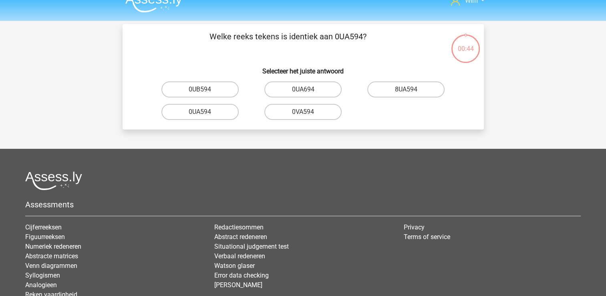
scroll to position [0, 0]
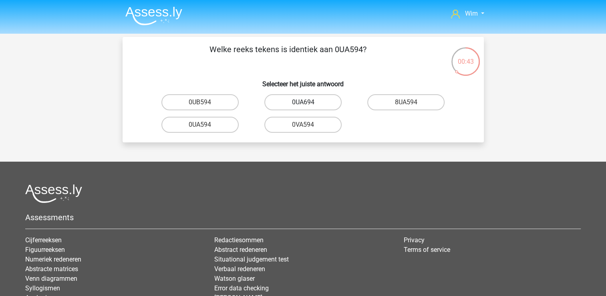
click at [325, 103] on label "0UA694" at bounding box center [303, 102] width 77 height 16
click at [308, 103] on input "0UA694" at bounding box center [305, 104] width 5 height 5
radio input "true"
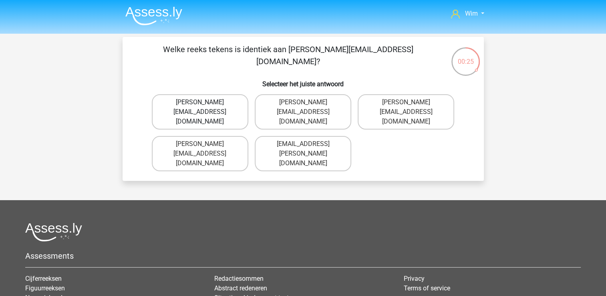
click at [206, 101] on label "Noah+Patterson@joymail.gr" at bounding box center [200, 111] width 97 height 35
click at [205, 102] on input "Noah+Patterson@joymail.gr" at bounding box center [202, 104] width 5 height 5
radio input "true"
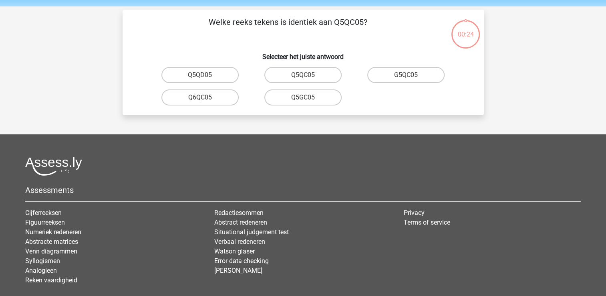
scroll to position [37, 0]
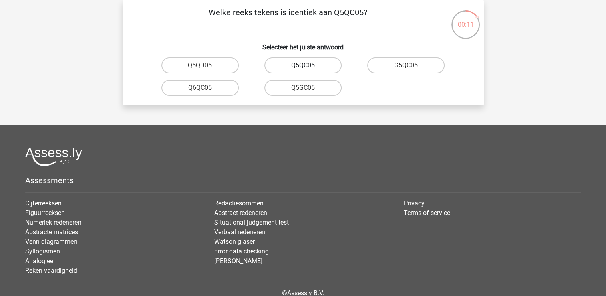
click at [324, 65] on label "Q5QC05" at bounding box center [303, 65] width 77 height 16
click at [308, 65] on input "Q5QC05" at bounding box center [305, 67] width 5 height 5
radio input "true"
click at [321, 66] on label "080ZS5" at bounding box center [303, 65] width 77 height 16
click at [308, 66] on input "080ZS5" at bounding box center [305, 67] width 5 height 5
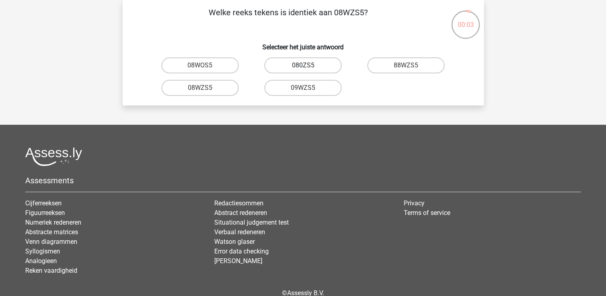
radio input "true"
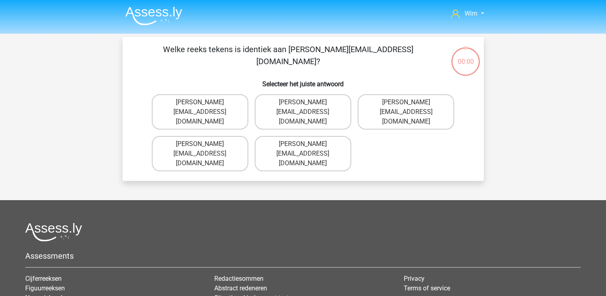
scroll to position [37, 0]
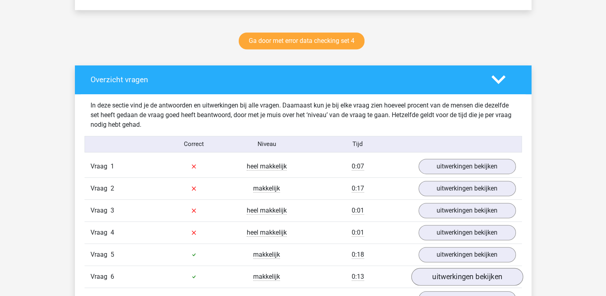
scroll to position [361, 0]
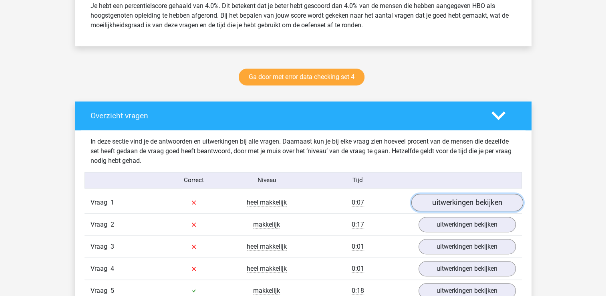
click at [436, 200] on link "uitwerkingen bekijken" at bounding box center [467, 203] width 112 height 18
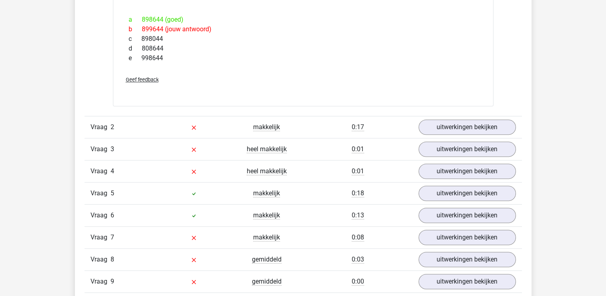
scroll to position [601, 0]
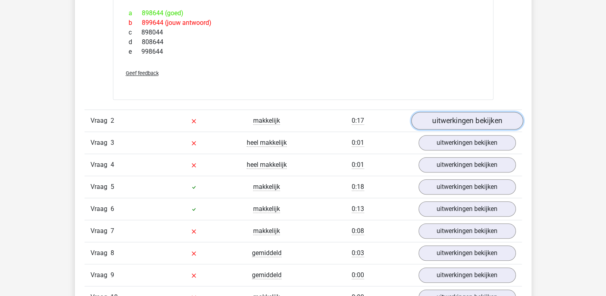
click at [475, 118] on link "uitwerkingen bekijken" at bounding box center [467, 121] width 112 height 18
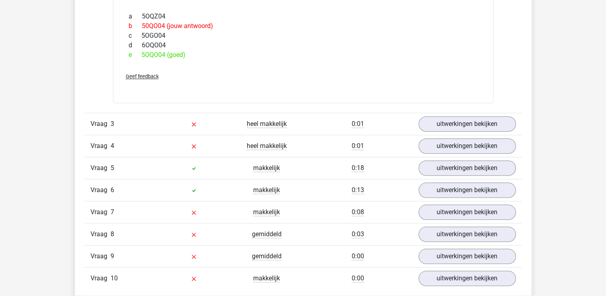
scroll to position [1042, 0]
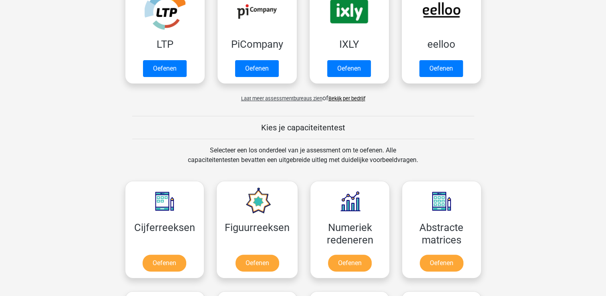
scroll to position [281, 0]
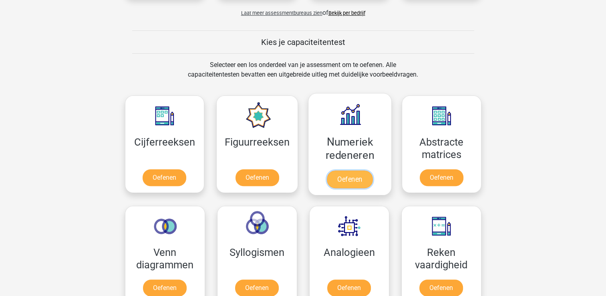
click at [346, 171] on link "Oefenen" at bounding box center [350, 179] width 46 height 18
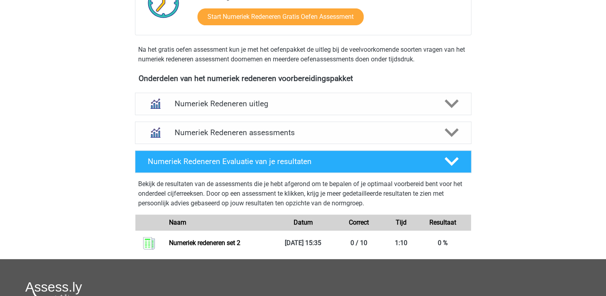
scroll to position [200, 0]
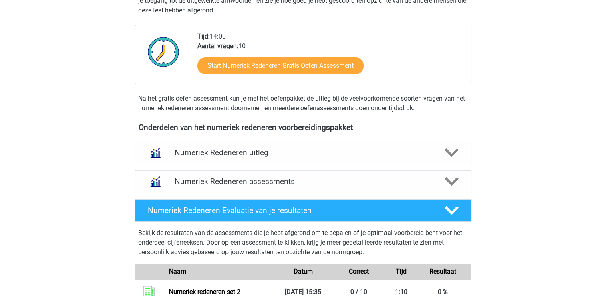
click at [217, 149] on h4 "Numeriek Redeneren uitleg" at bounding box center [303, 152] width 257 height 9
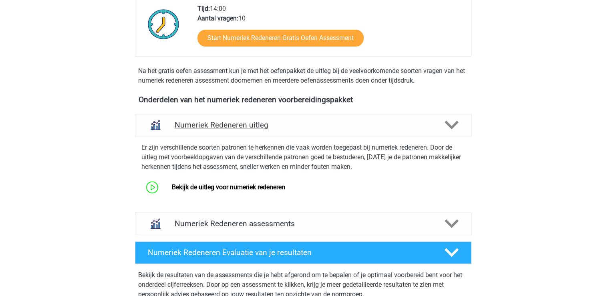
scroll to position [240, 0]
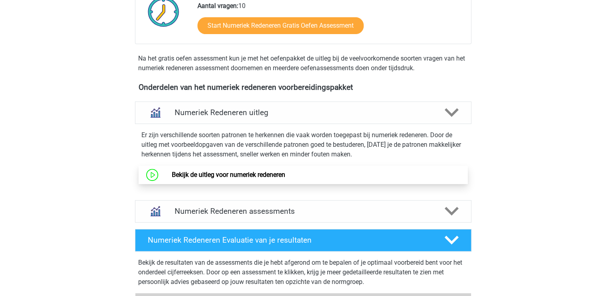
click at [231, 171] on link "Bekijk de uitleg voor numeriek redeneren" at bounding box center [228, 175] width 113 height 8
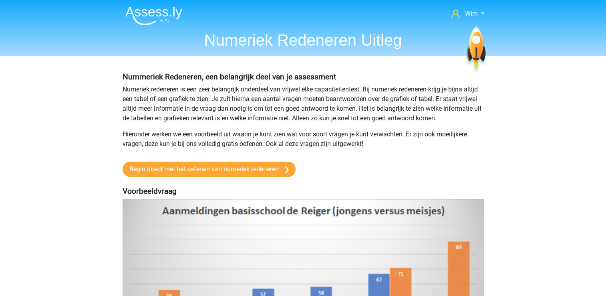
click at [159, 15] on img at bounding box center [153, 15] width 57 height 19
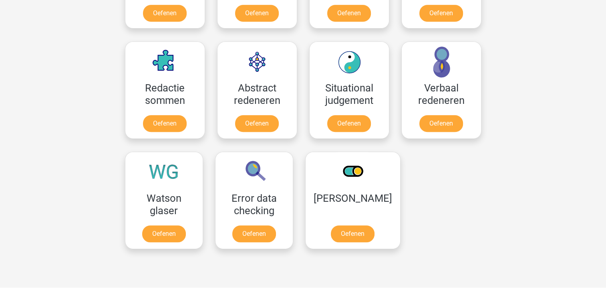
scroll to position [561, 0]
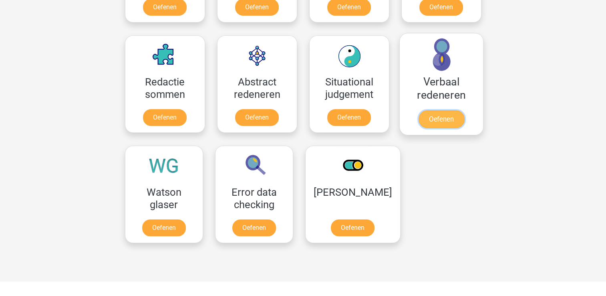
click at [435, 112] on link "Oefenen" at bounding box center [441, 119] width 46 height 18
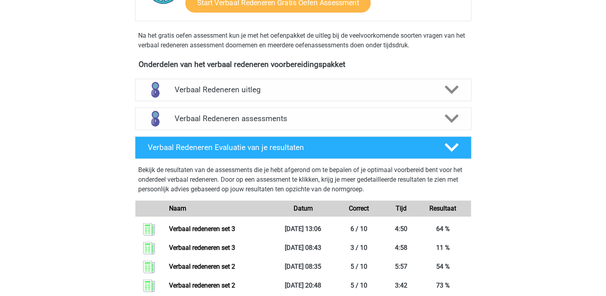
scroll to position [281, 0]
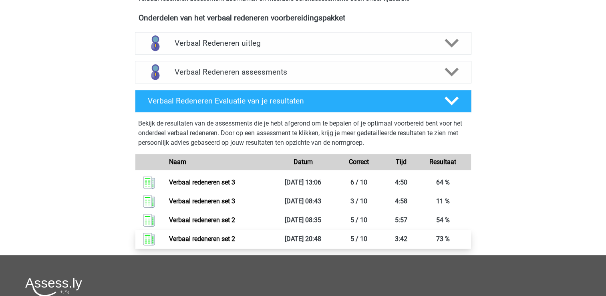
click at [206, 238] on link "Verbaal redeneren set 2" at bounding box center [202, 239] width 66 height 8
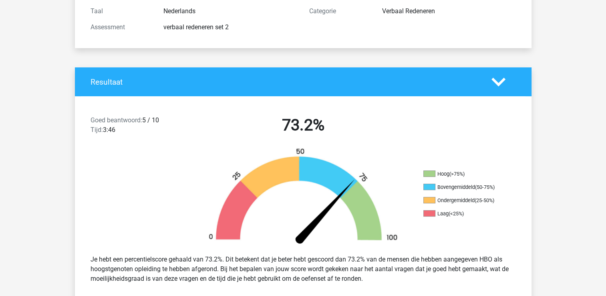
scroll to position [321, 0]
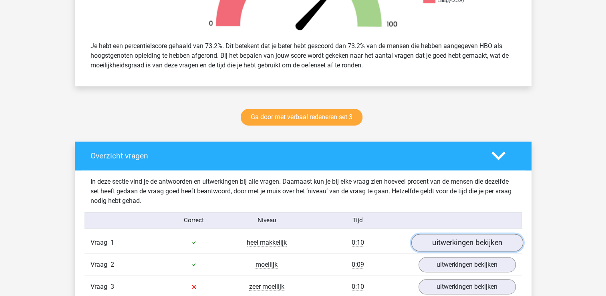
click at [460, 243] on link "uitwerkingen bekijken" at bounding box center [467, 243] width 112 height 18
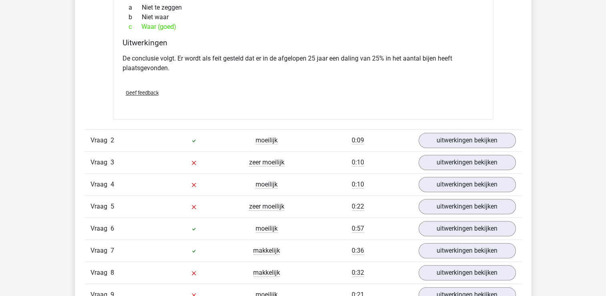
scroll to position [681, 0]
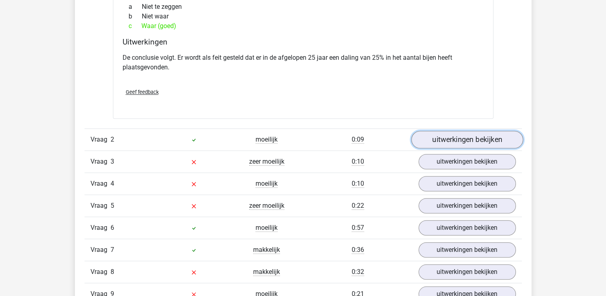
click at [468, 136] on link "uitwerkingen bekijken" at bounding box center [467, 140] width 112 height 18
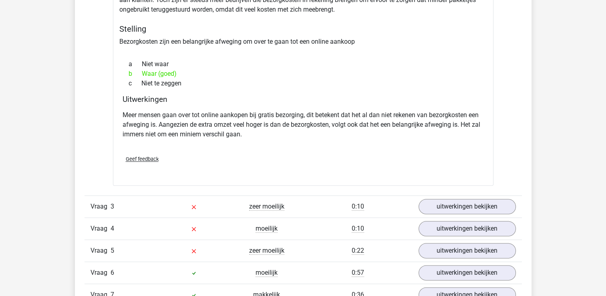
scroll to position [922, 0]
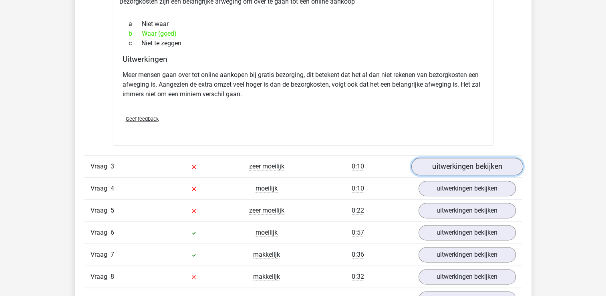
click at [497, 168] on link "uitwerkingen bekijken" at bounding box center [467, 167] width 112 height 18
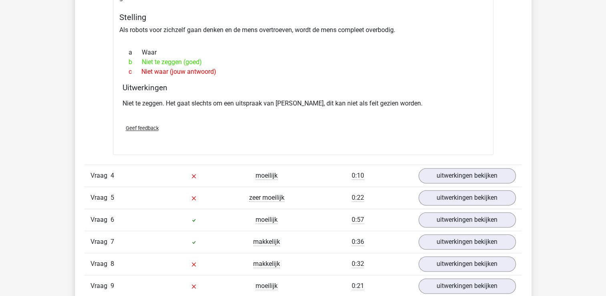
scroll to position [1162, 0]
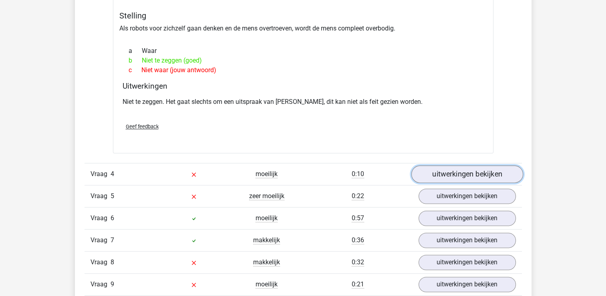
click at [492, 165] on link "uitwerkingen bekijken" at bounding box center [467, 174] width 112 height 18
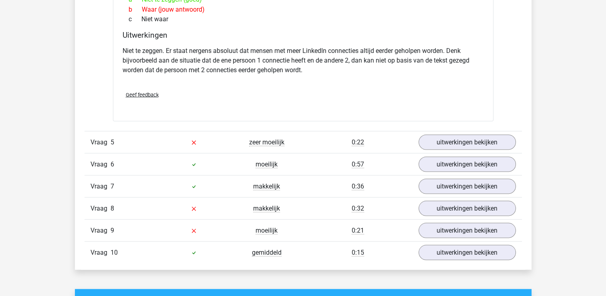
scroll to position [1523, 0]
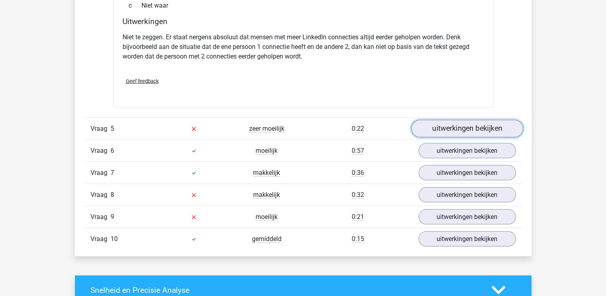
click at [438, 120] on link "uitwerkingen bekijken" at bounding box center [467, 129] width 112 height 18
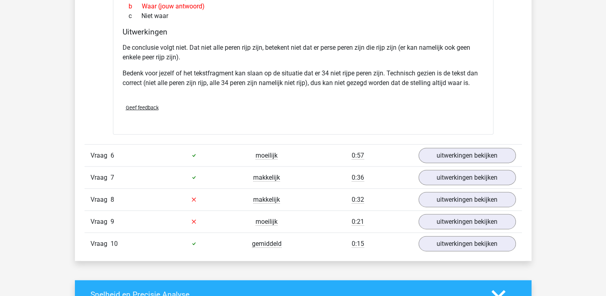
scroll to position [1804, 0]
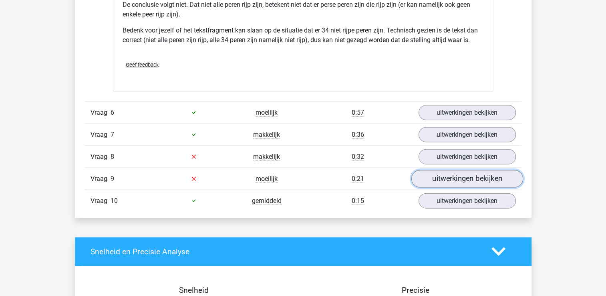
click at [437, 170] on link "uitwerkingen bekijken" at bounding box center [467, 179] width 112 height 18
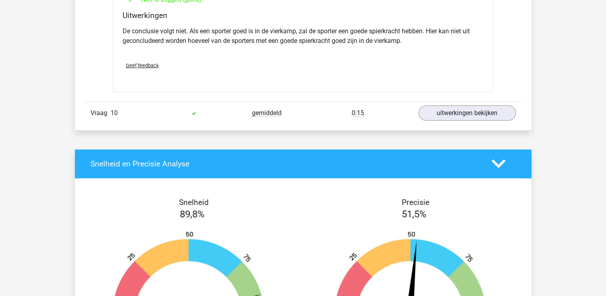
scroll to position [2084, 0]
